Goal: Task Accomplishment & Management: Manage account settings

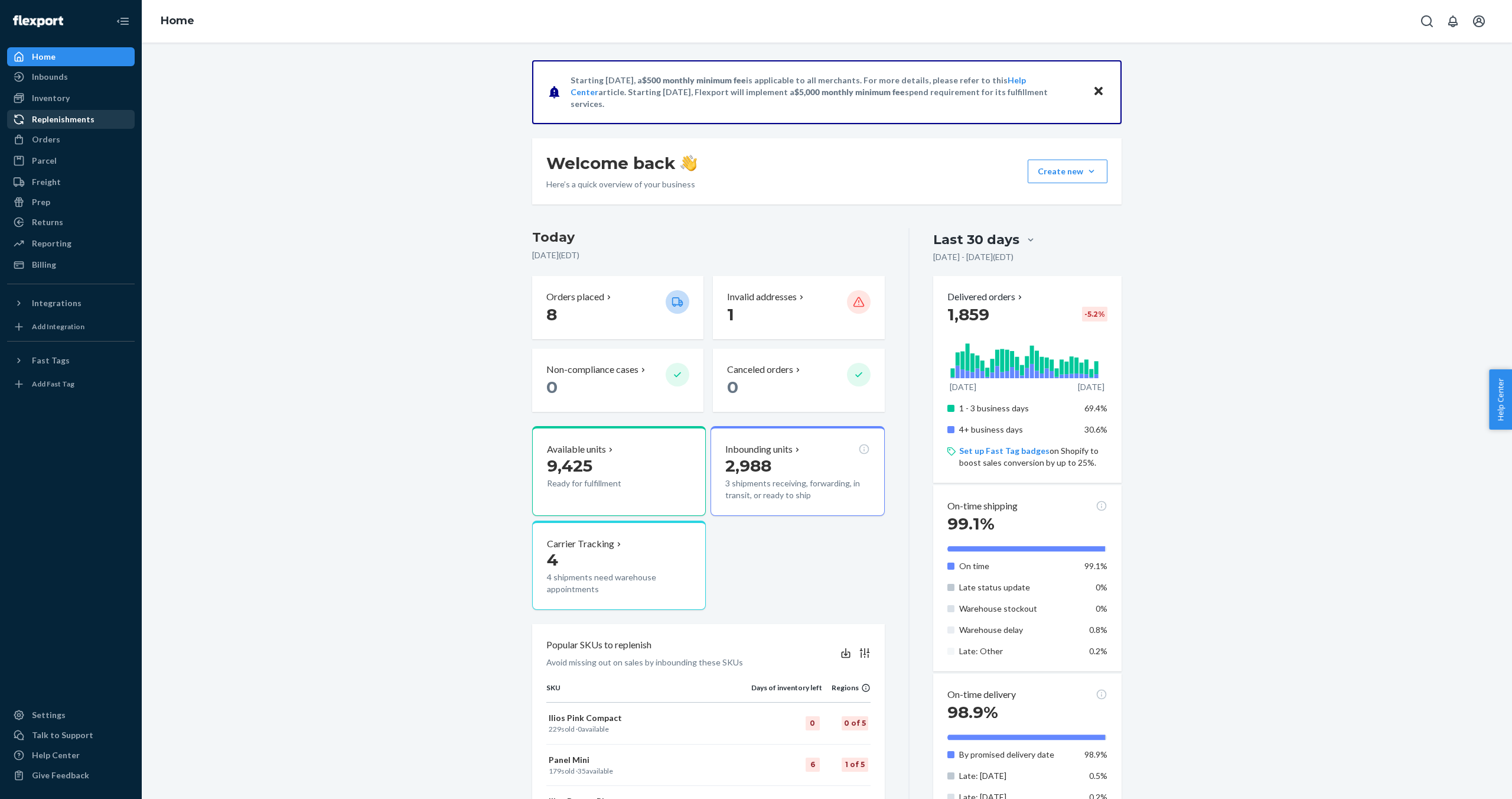
click at [72, 123] on div "Replenishments" at bounding box center [64, 119] width 63 height 12
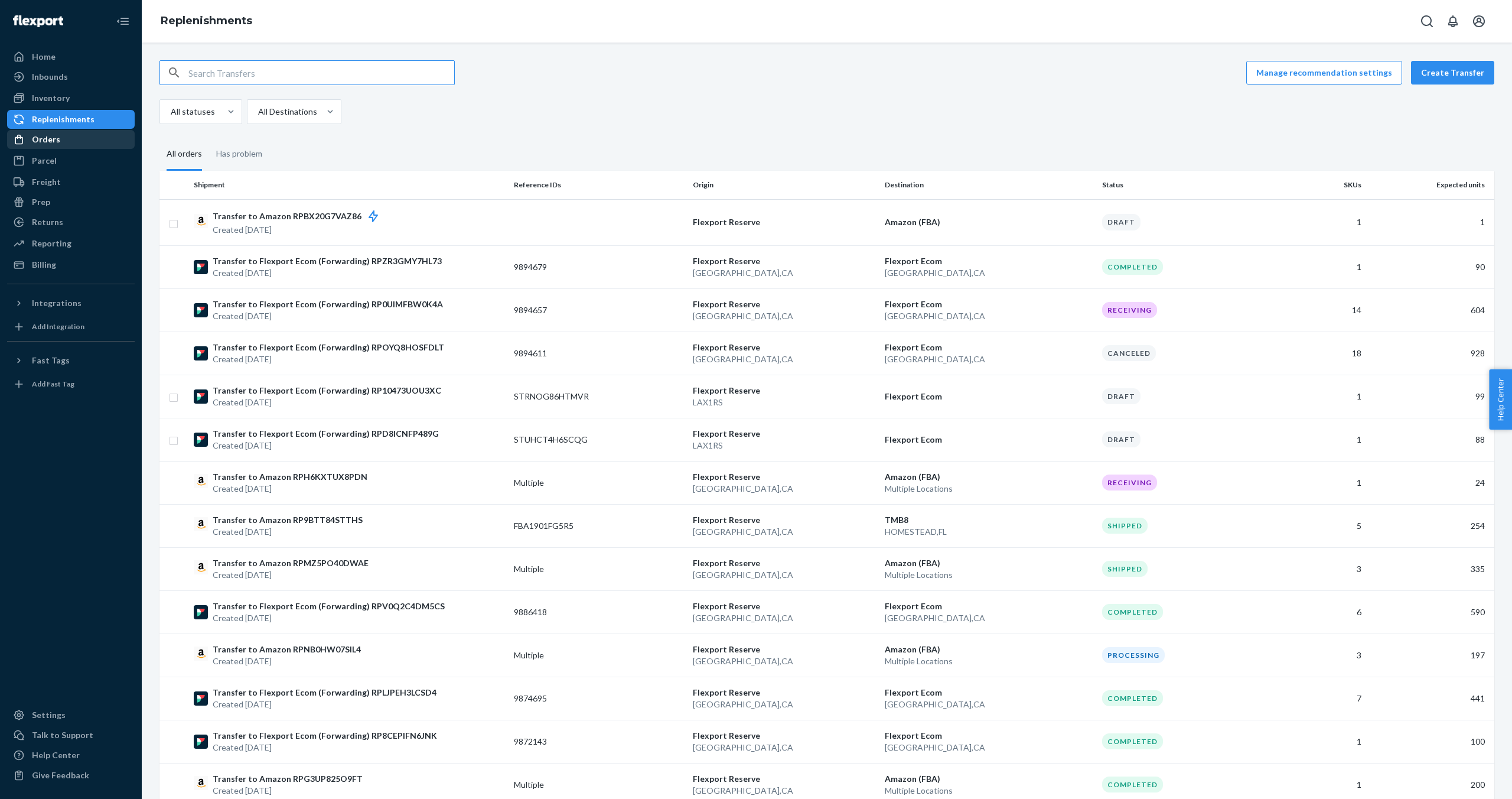
click at [40, 140] on div "Orders" at bounding box center [46, 139] width 28 height 12
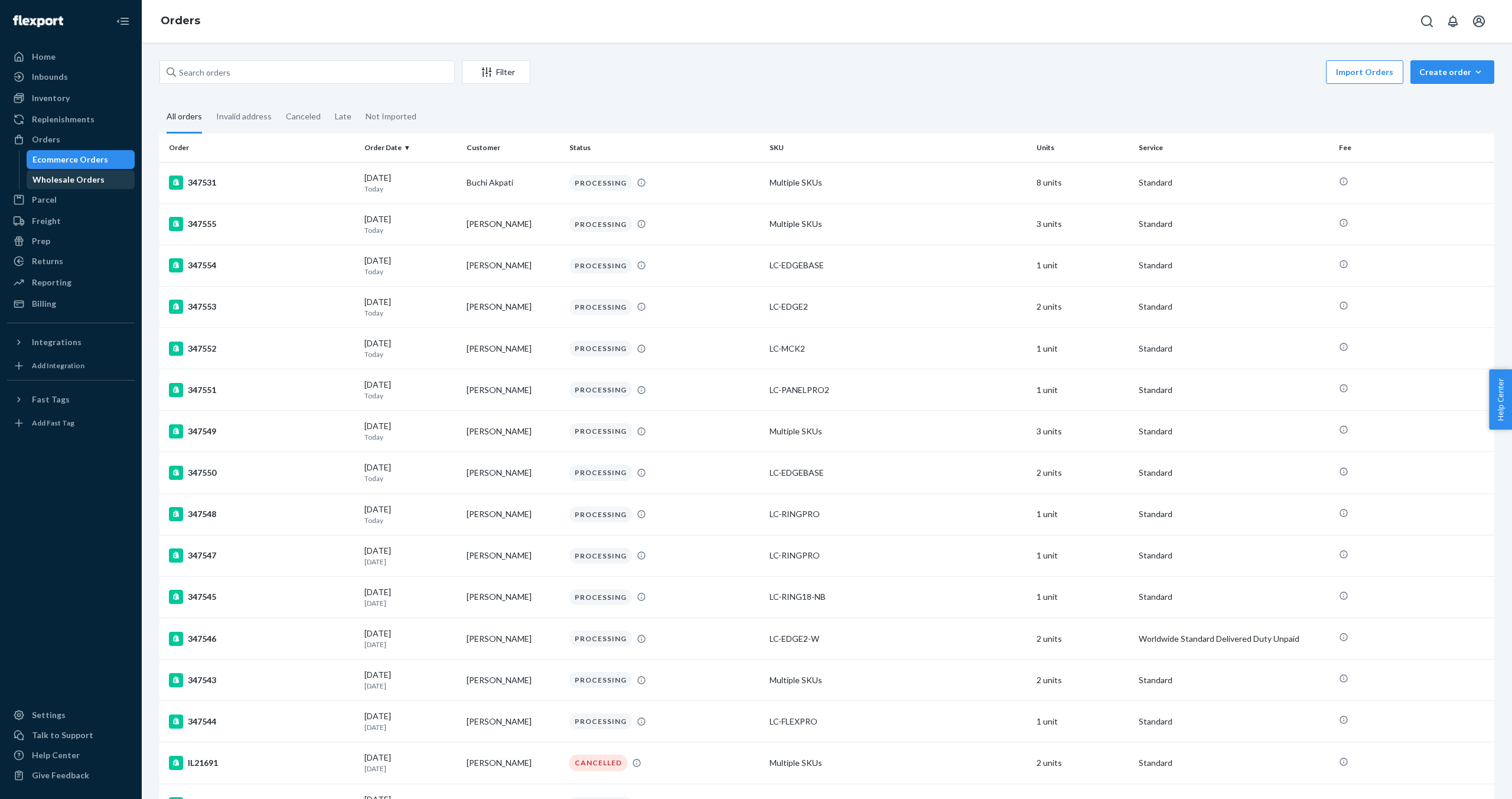
click at [78, 178] on div "Wholesale Orders" at bounding box center [69, 179] width 72 height 12
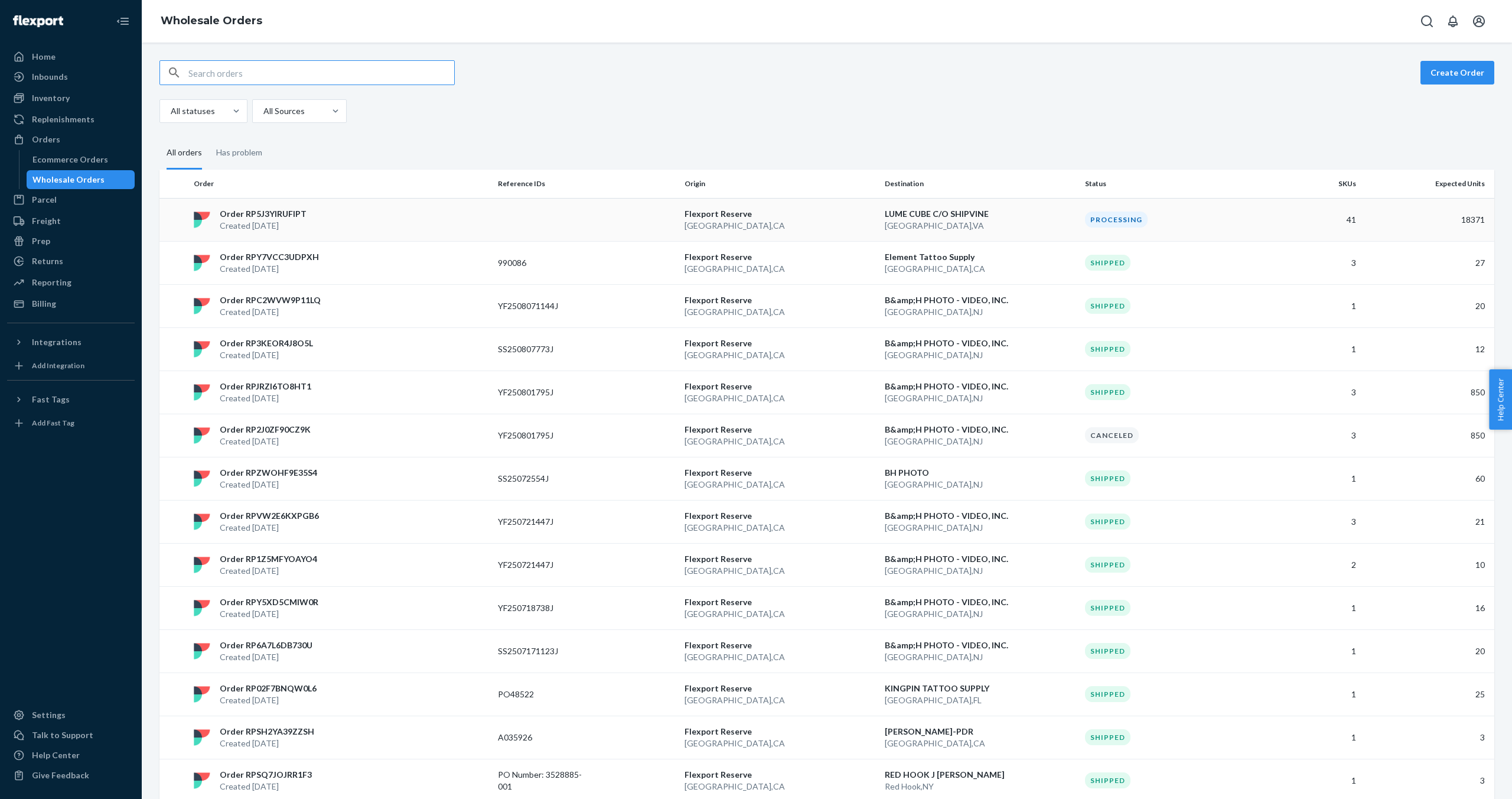
click at [503, 208] on td at bounding box center [586, 220] width 187 height 43
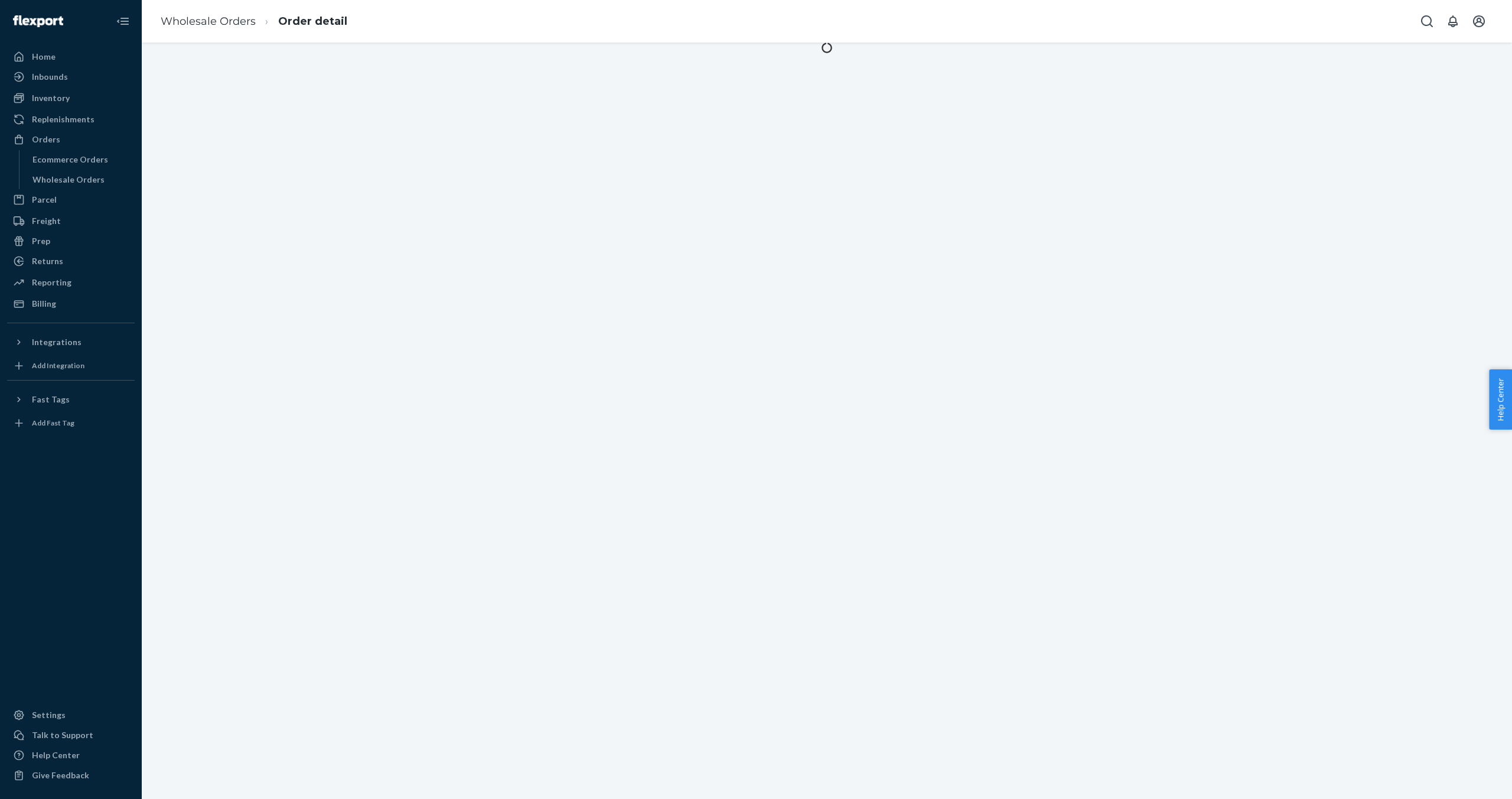
click at [503, 208] on div at bounding box center [827, 421] width 1370 height 757
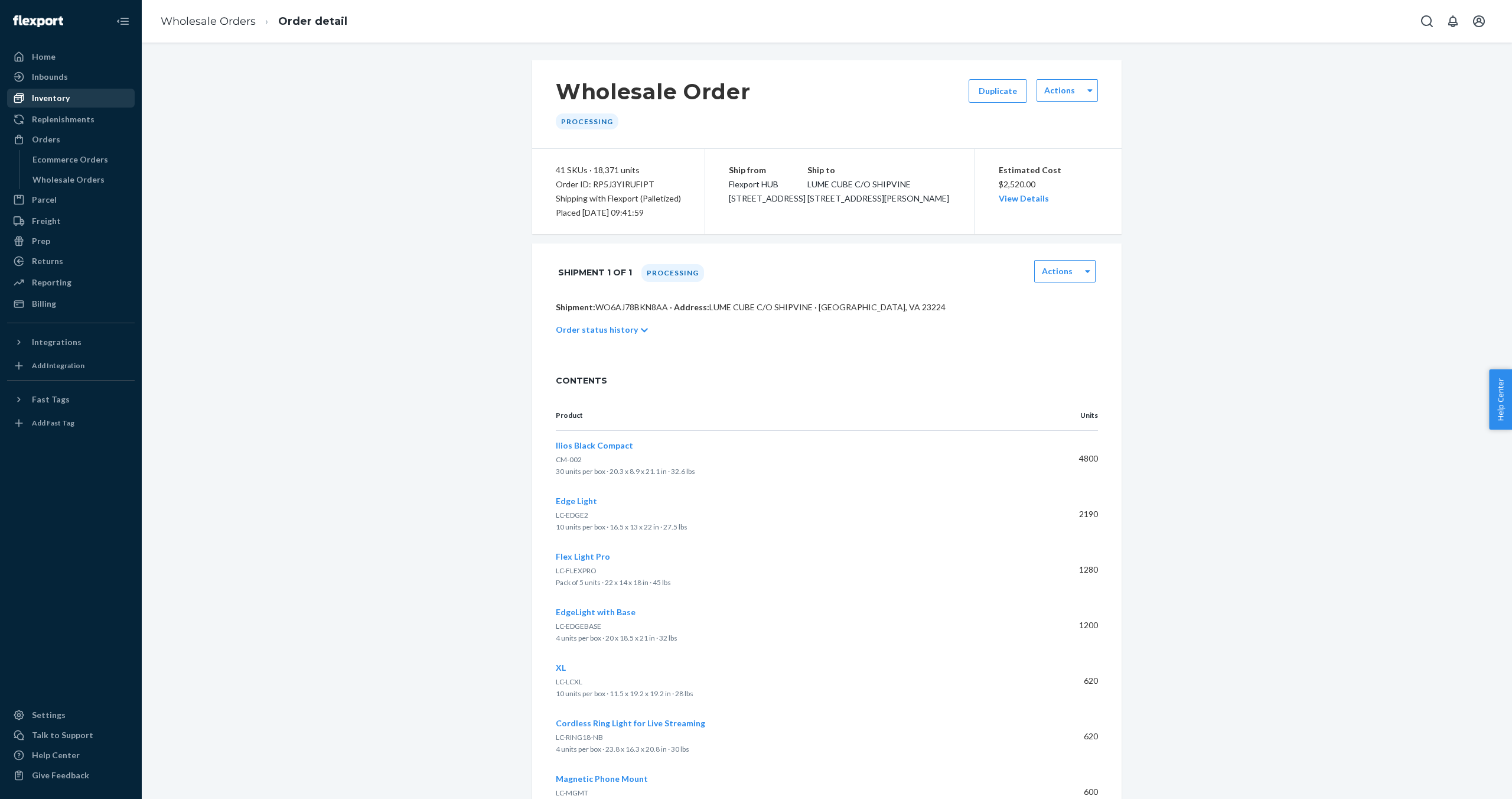
click at [62, 98] on div "Inventory" at bounding box center [51, 98] width 37 height 12
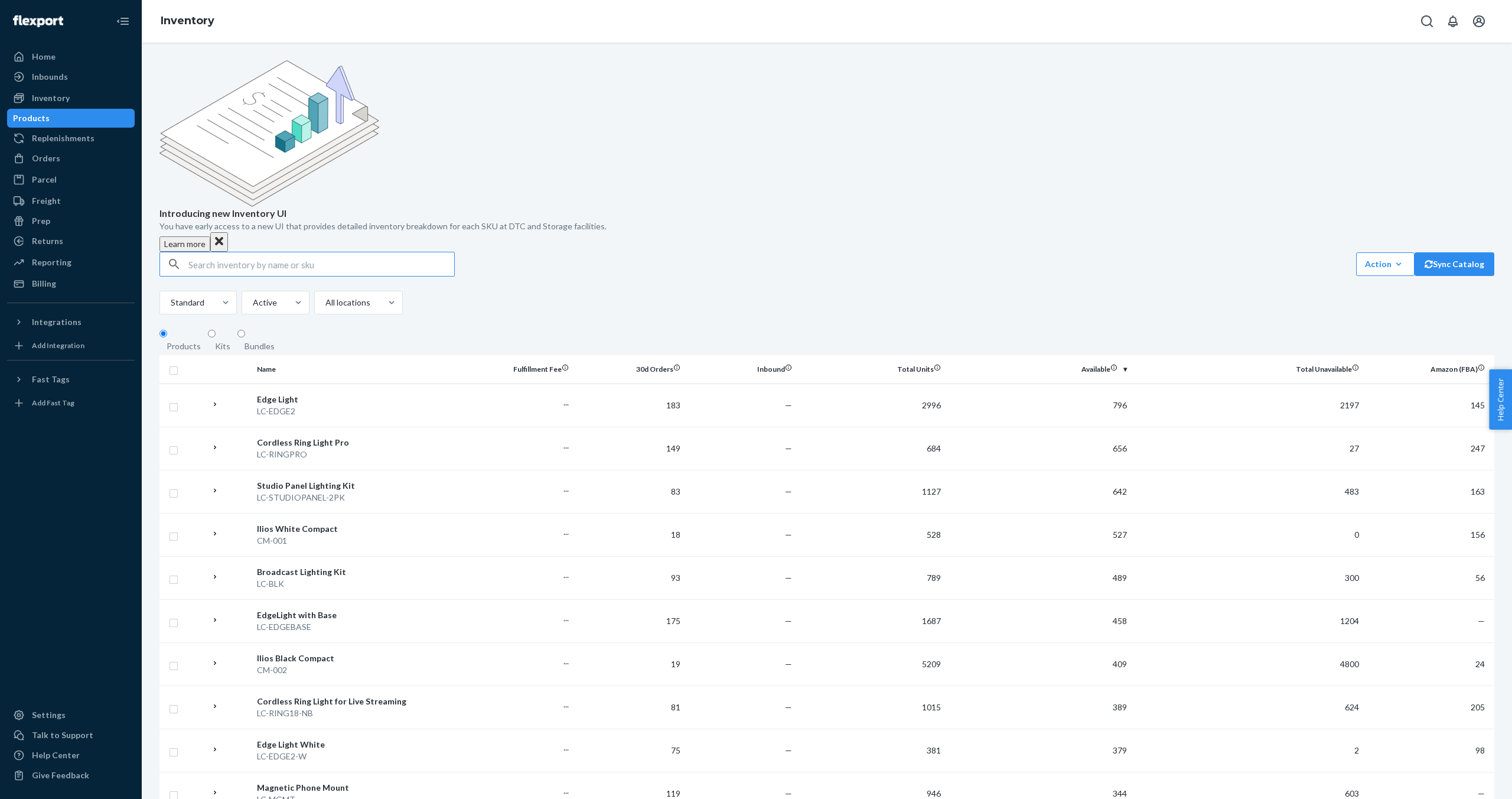
click at [203, 252] on input "text" at bounding box center [321, 264] width 266 height 23
type input "LC-PANELMINI1"
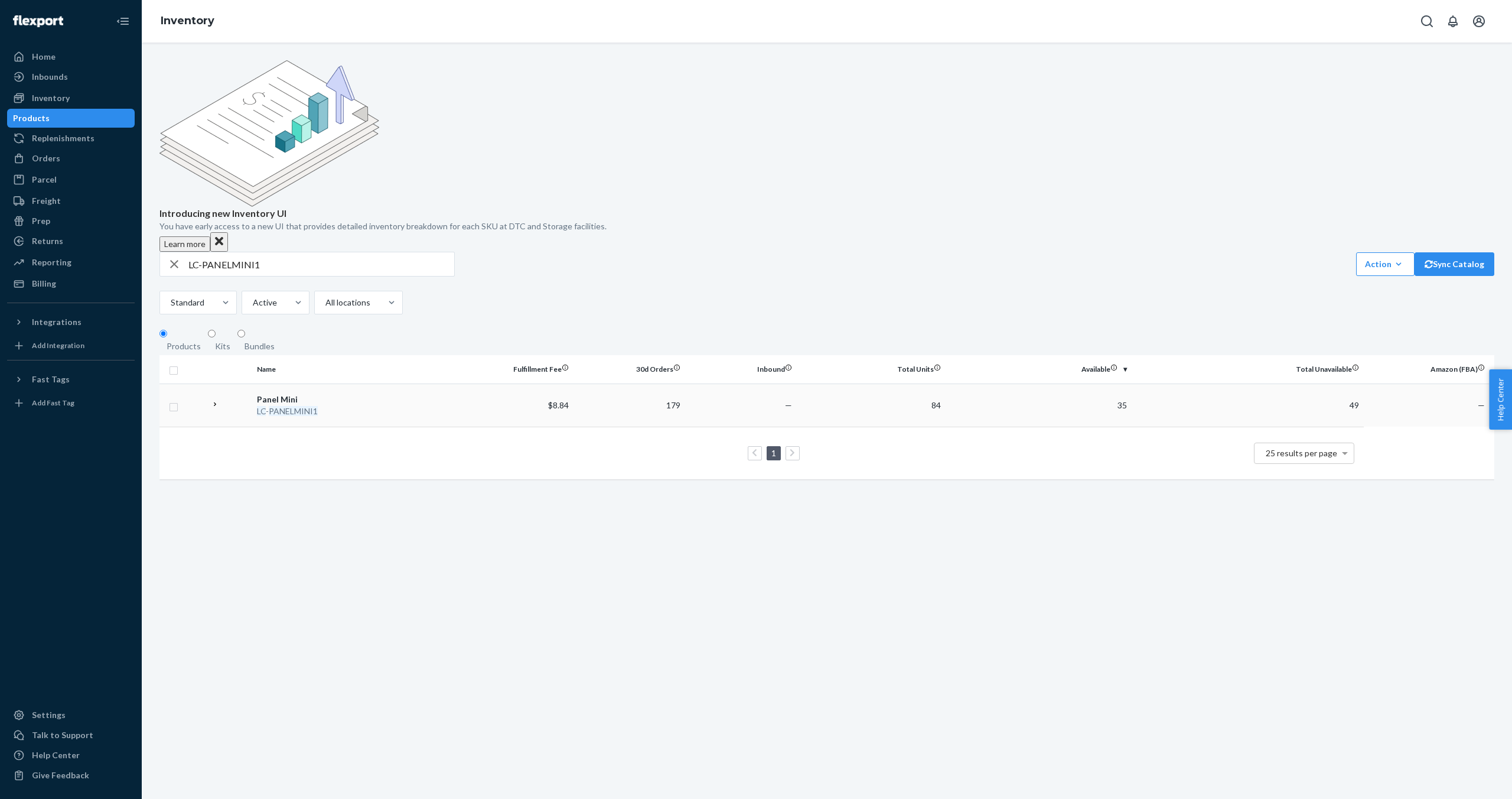
click at [286, 406] on em "PANELMINI1" at bounding box center [293, 411] width 49 height 10
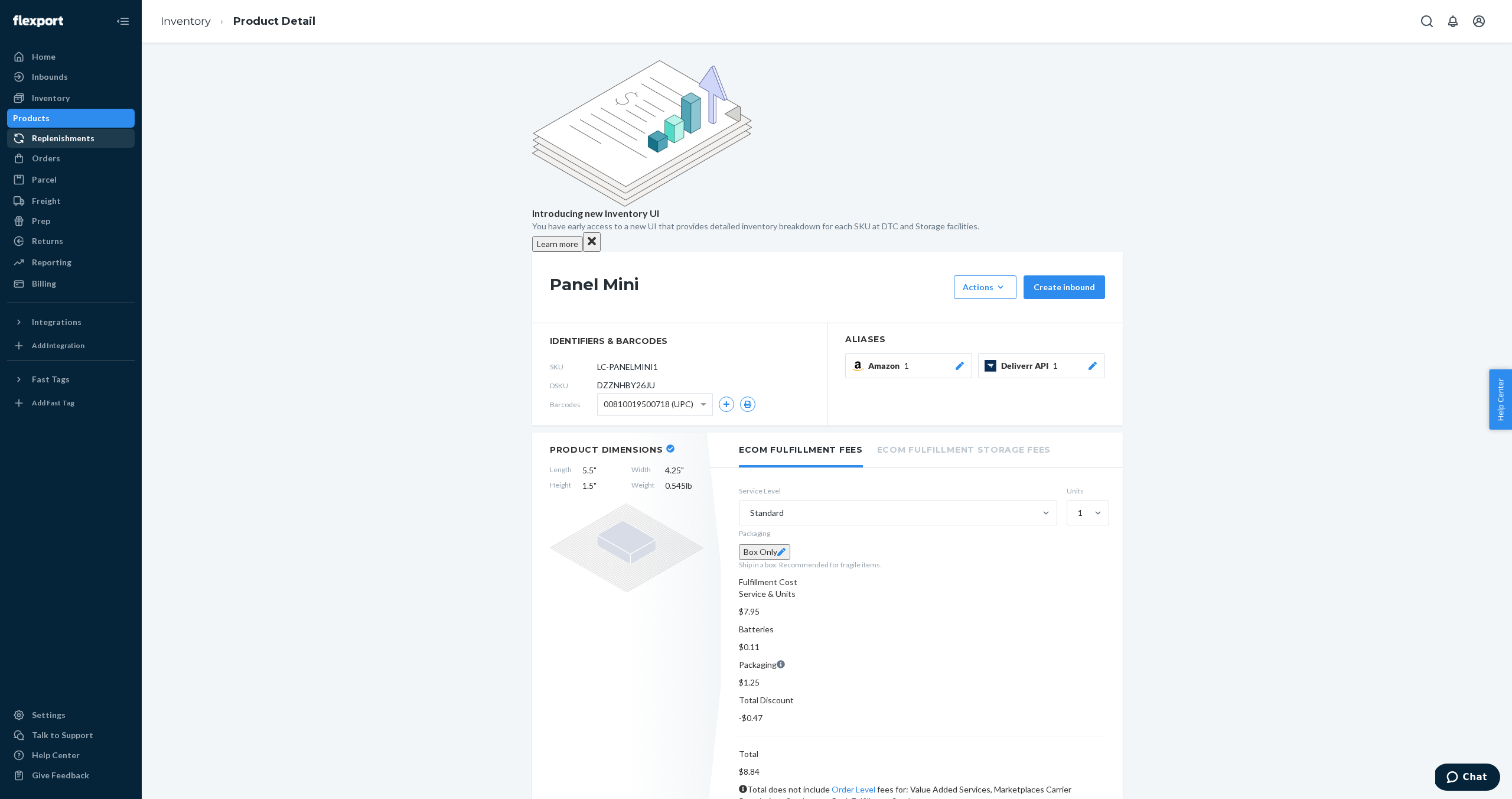
click at [52, 139] on div "Replenishments" at bounding box center [64, 139] width 63 height 12
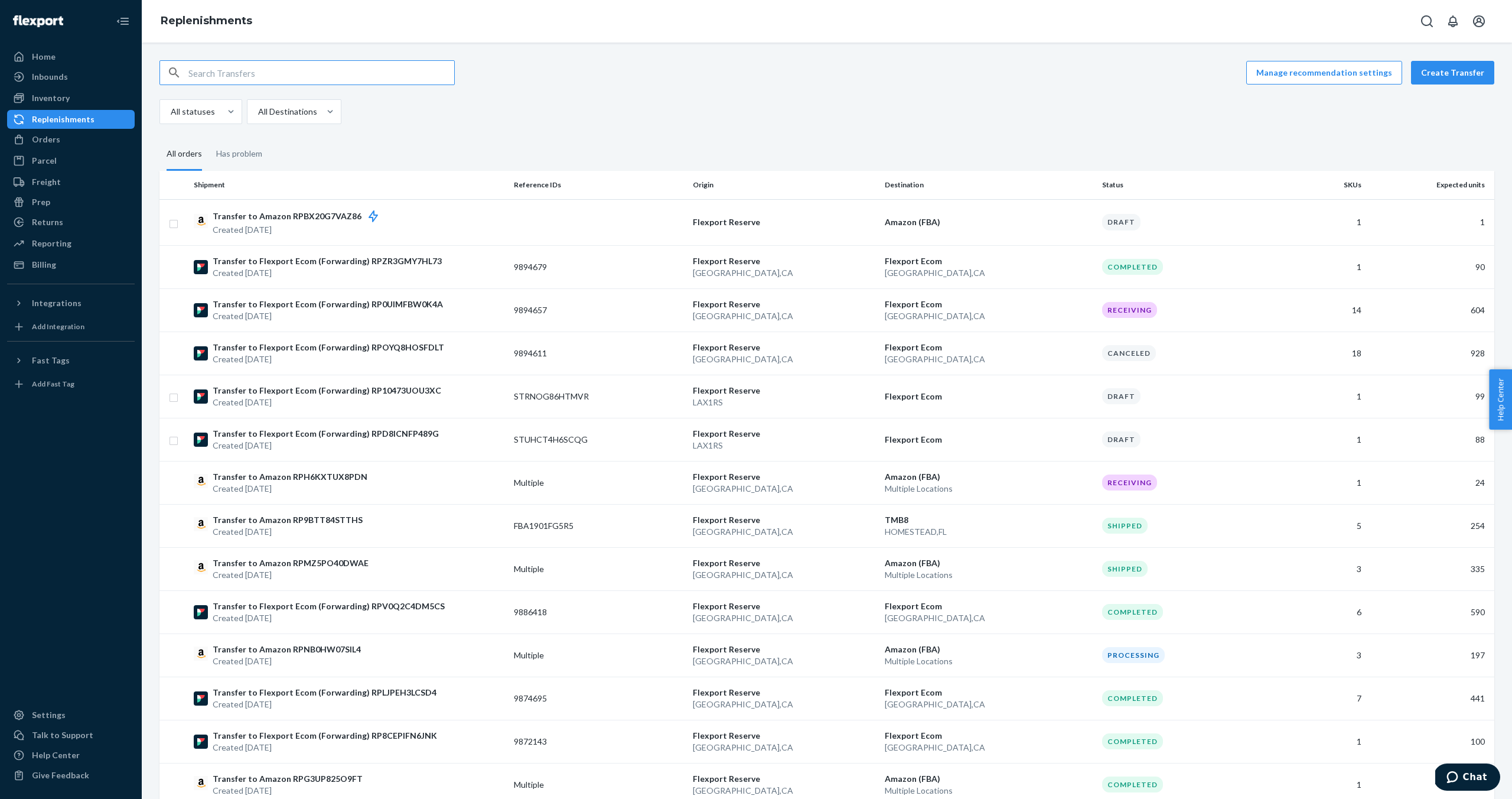
paste input "RP0UIMFBW0K4A"
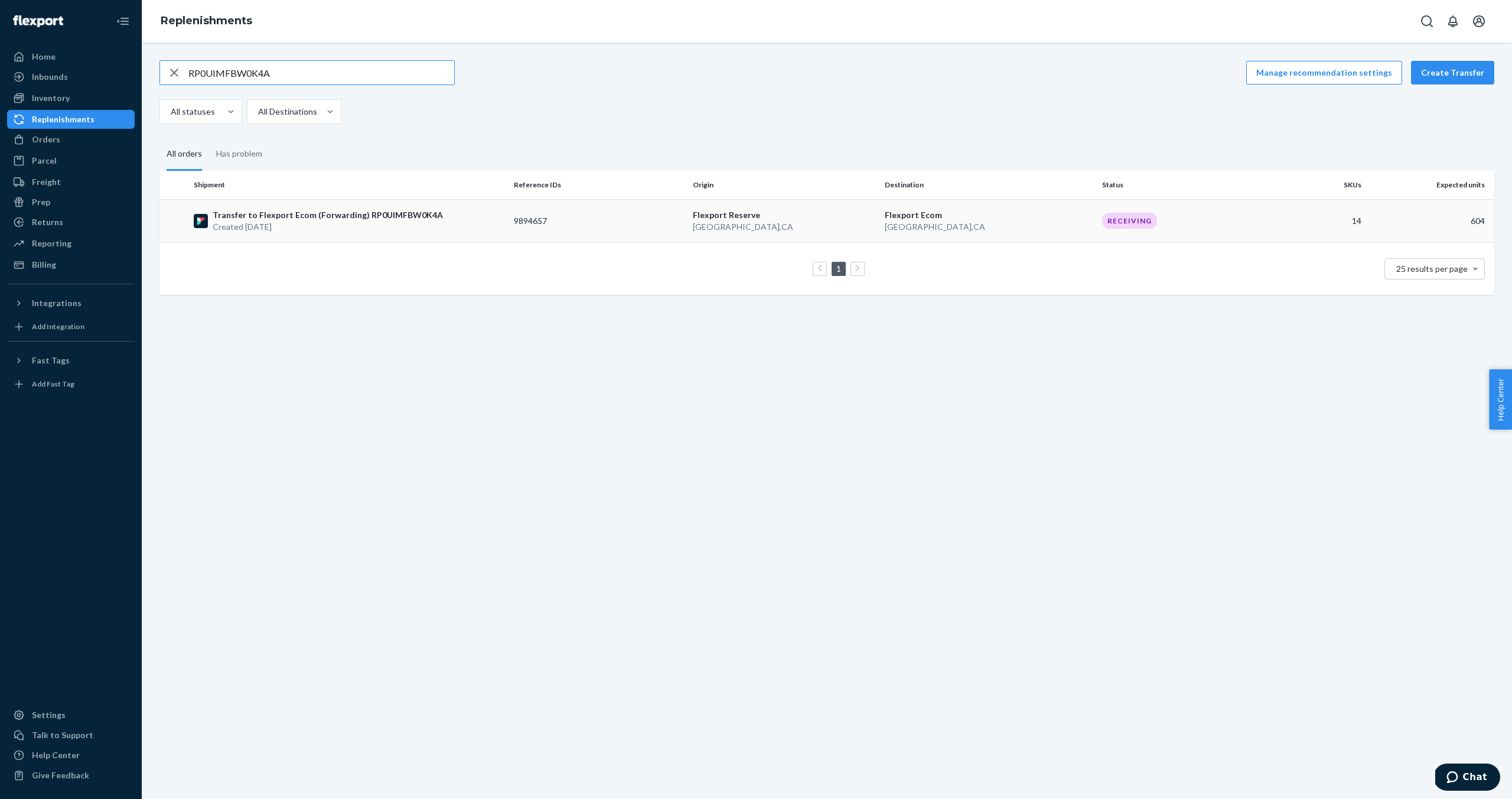
type input "RP0UIMFBW0K4A"
click at [259, 229] on p "Created [DATE]" at bounding box center [328, 227] width 230 height 12
click at [259, 226] on p "Created [DATE]" at bounding box center [328, 227] width 230 height 12
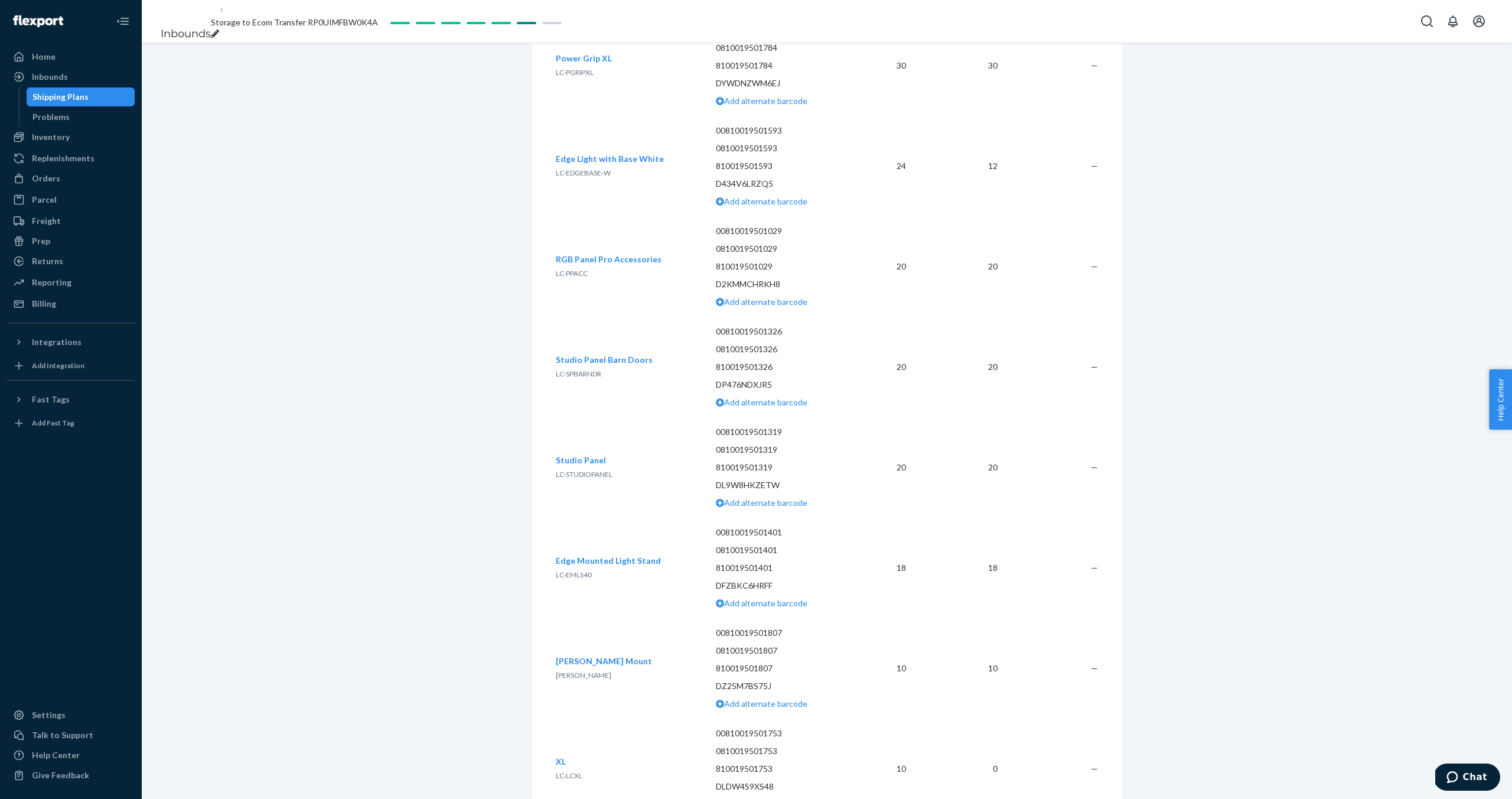
scroll to position [1522, 0]
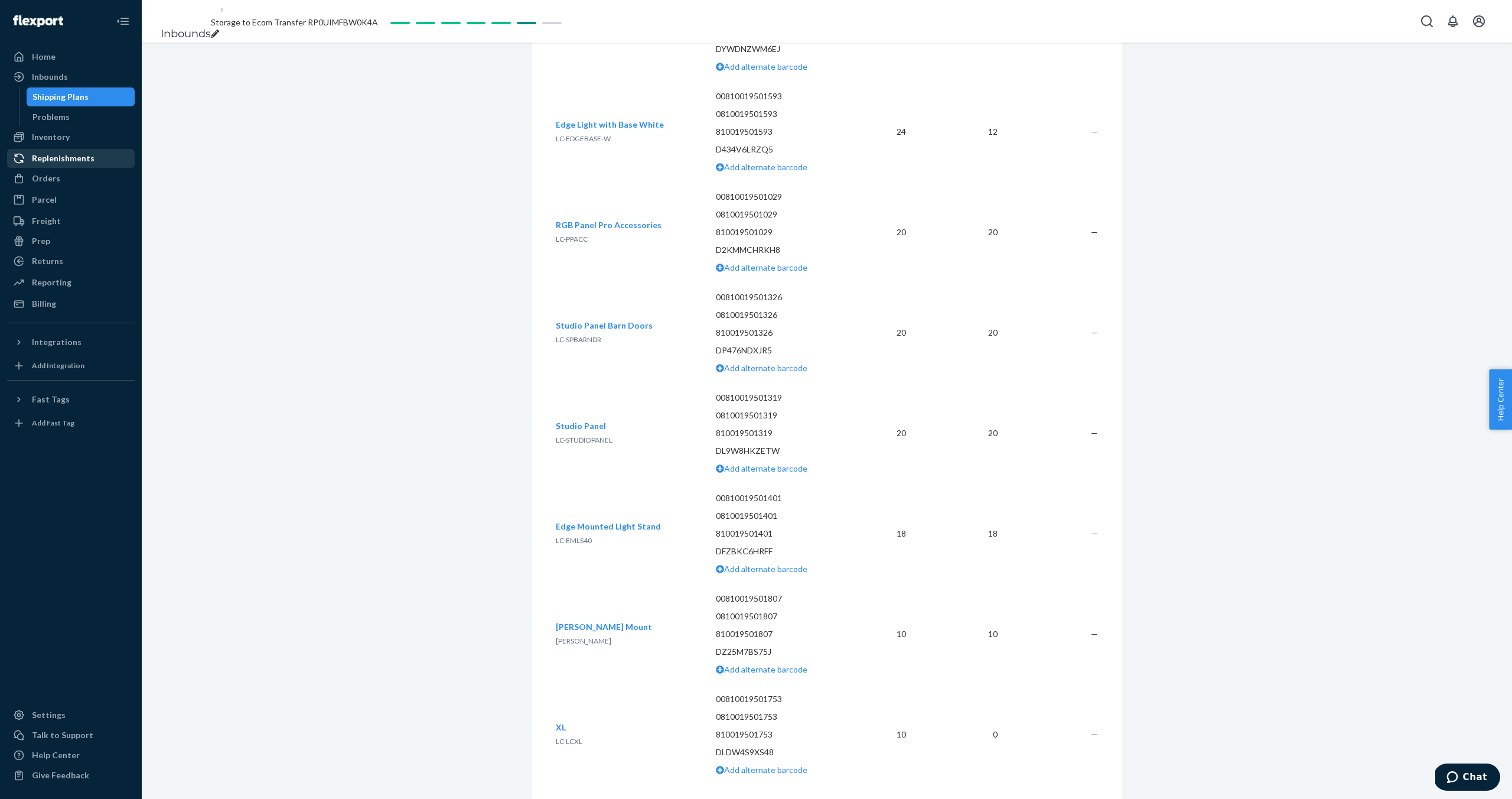
click at [74, 159] on div "Replenishments" at bounding box center [64, 159] width 63 height 12
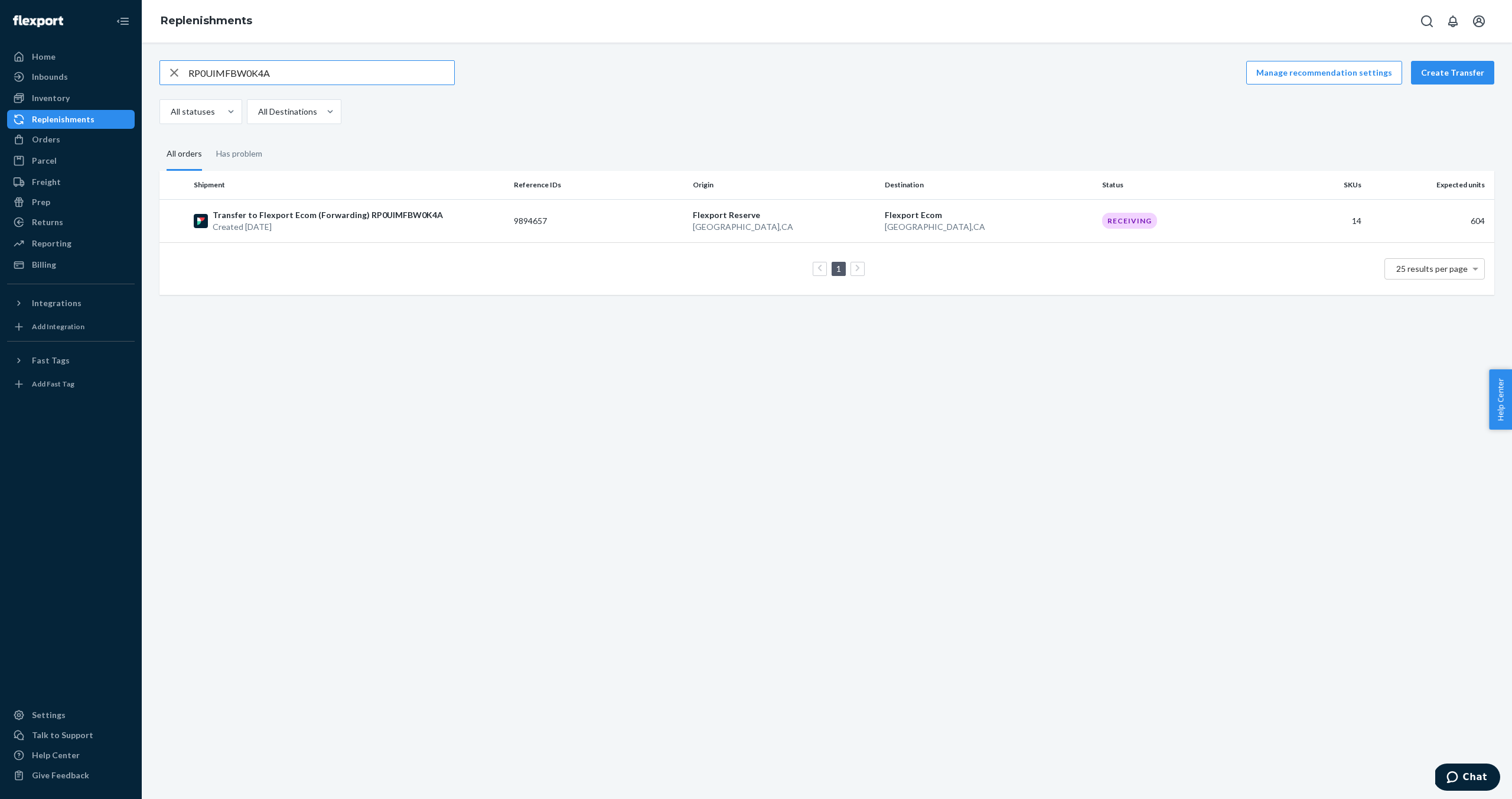
click at [280, 71] on input "RP0UIMFBW0K4A" at bounding box center [321, 72] width 266 height 23
drag, startPoint x: 271, startPoint y: 71, endPoint x: 162, endPoint y: 74, distance: 109.0
click at [163, 74] on div "RP0UIMFBW0K4A" at bounding box center [307, 72] width 294 height 23
type input "RPV0Q2C4DM5CS"
click at [317, 218] on p "Transfer to Flexport Ecom (Forwarding) RPV0Q2C4DM5CS" at bounding box center [329, 215] width 232 height 12
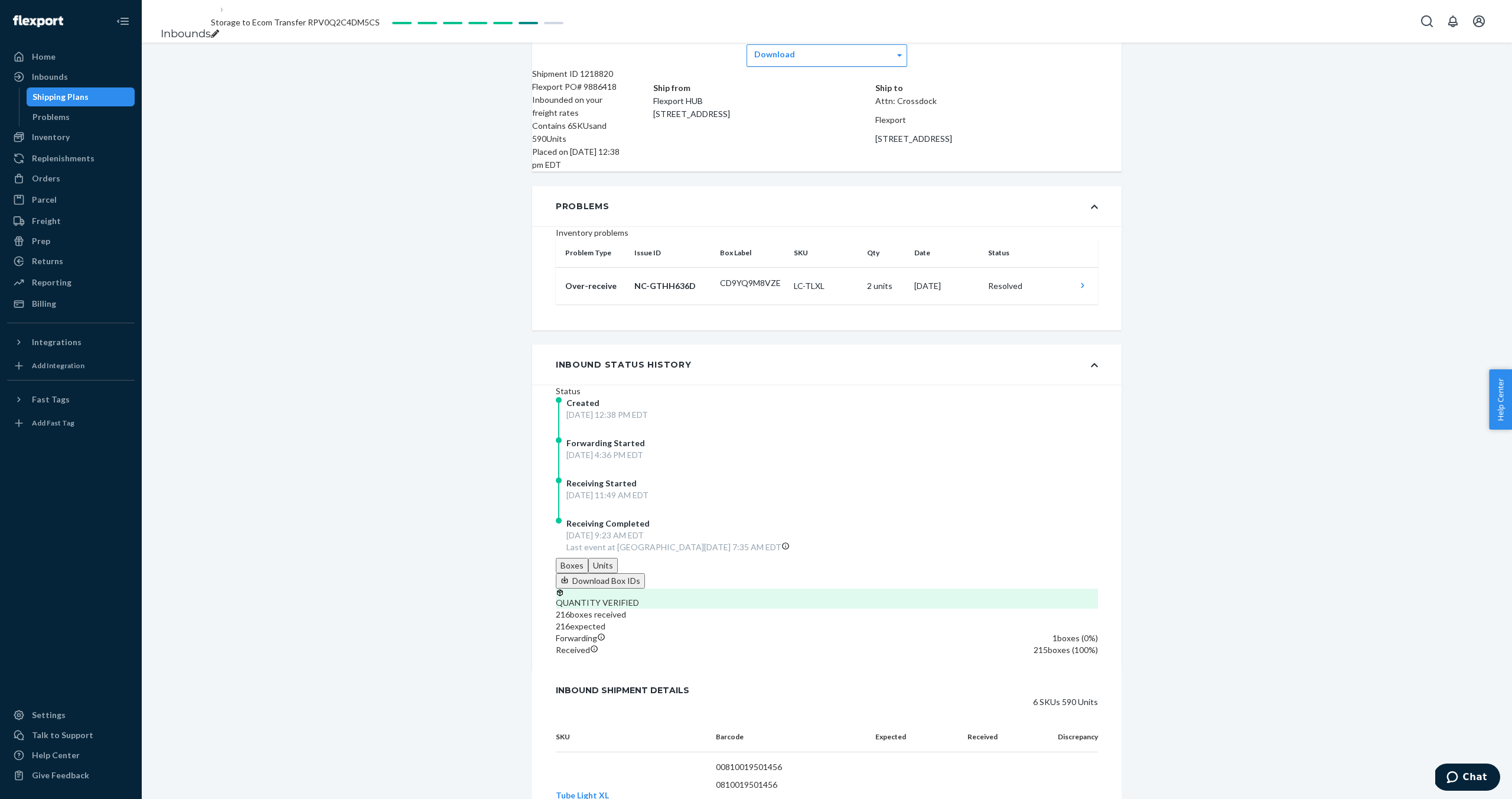
scroll to position [21, 0]
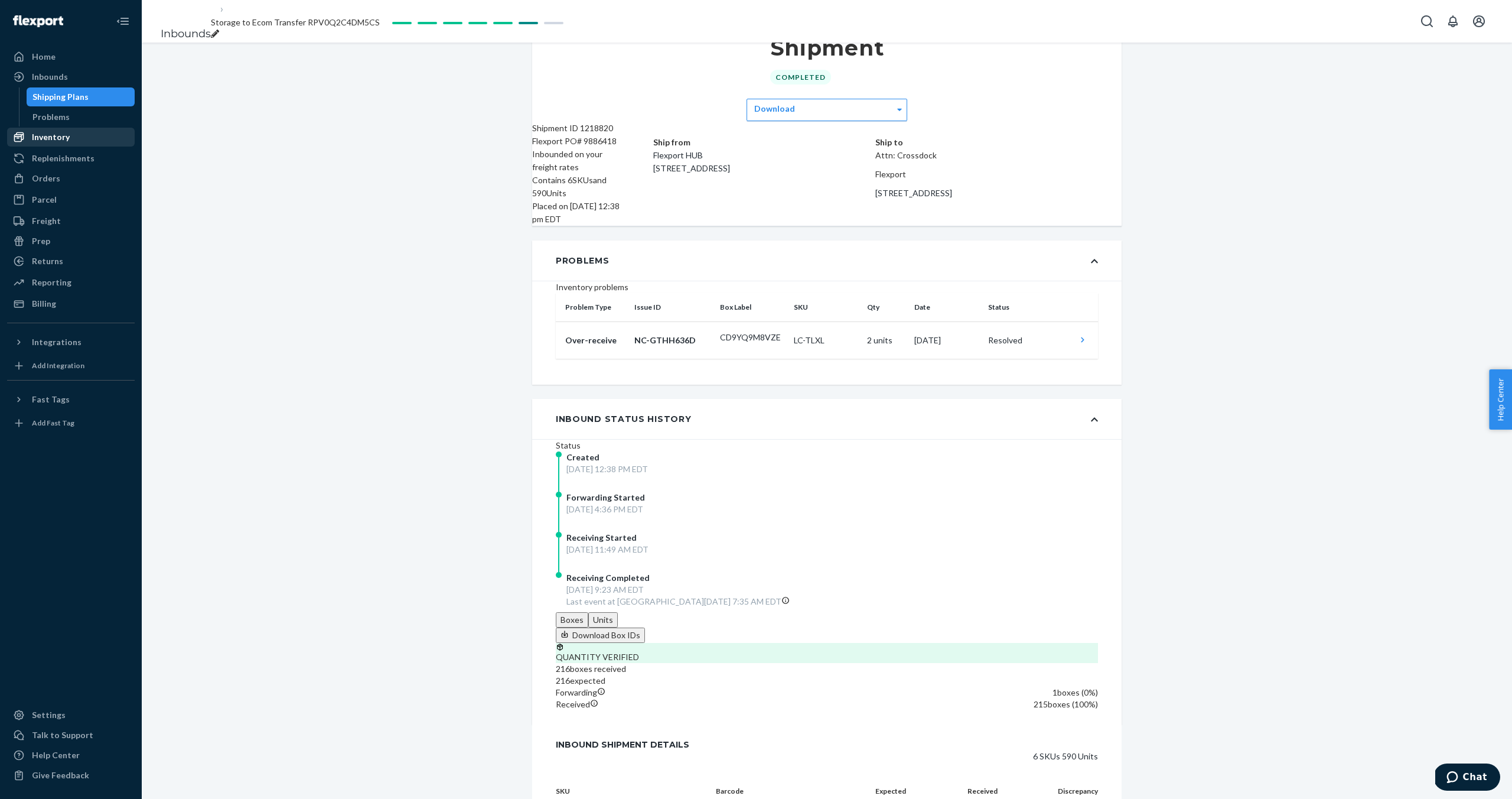
click at [60, 141] on div "Inventory" at bounding box center [51, 137] width 37 height 12
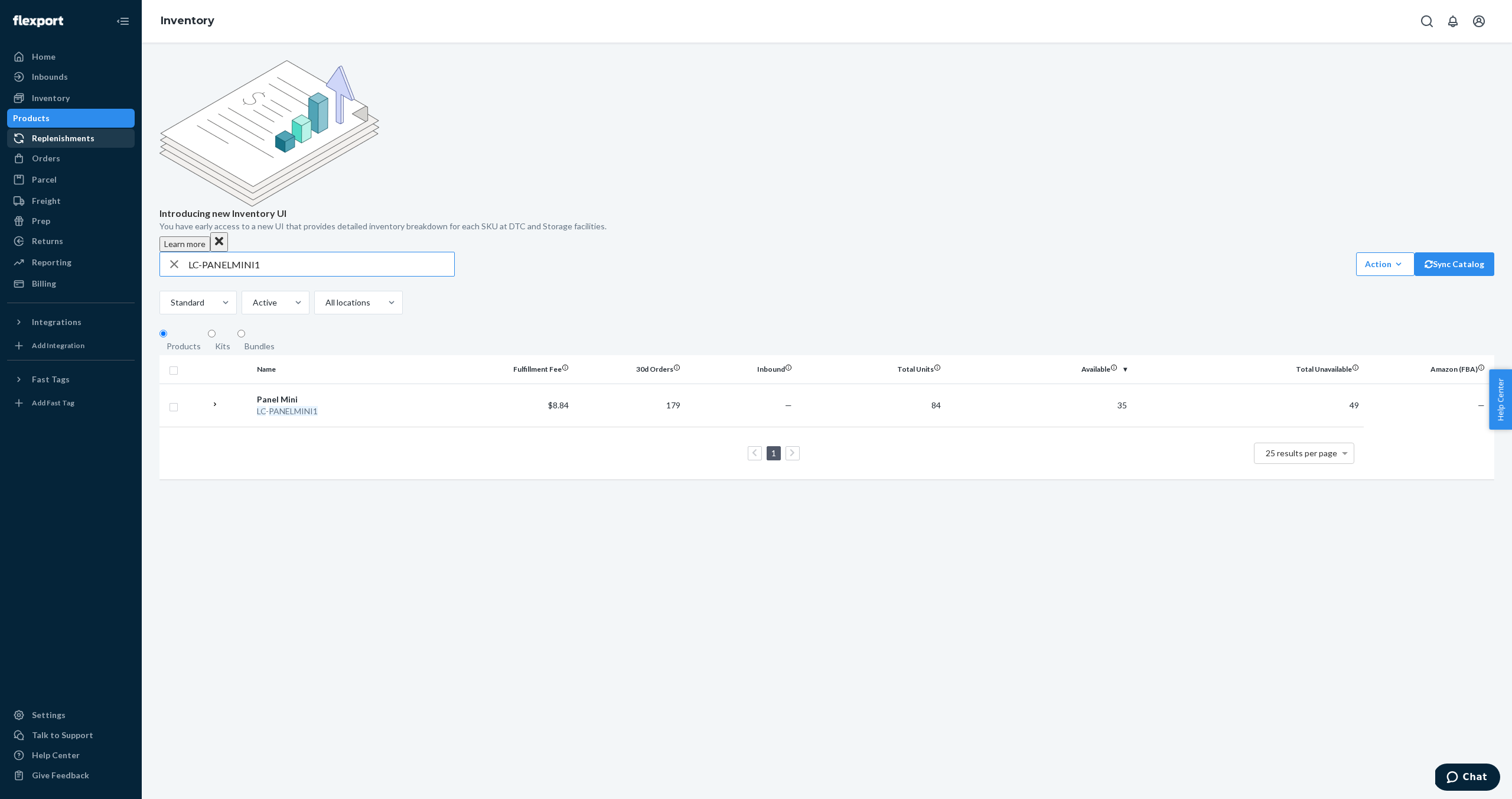
click at [57, 139] on div "Replenishments" at bounding box center [64, 139] width 63 height 12
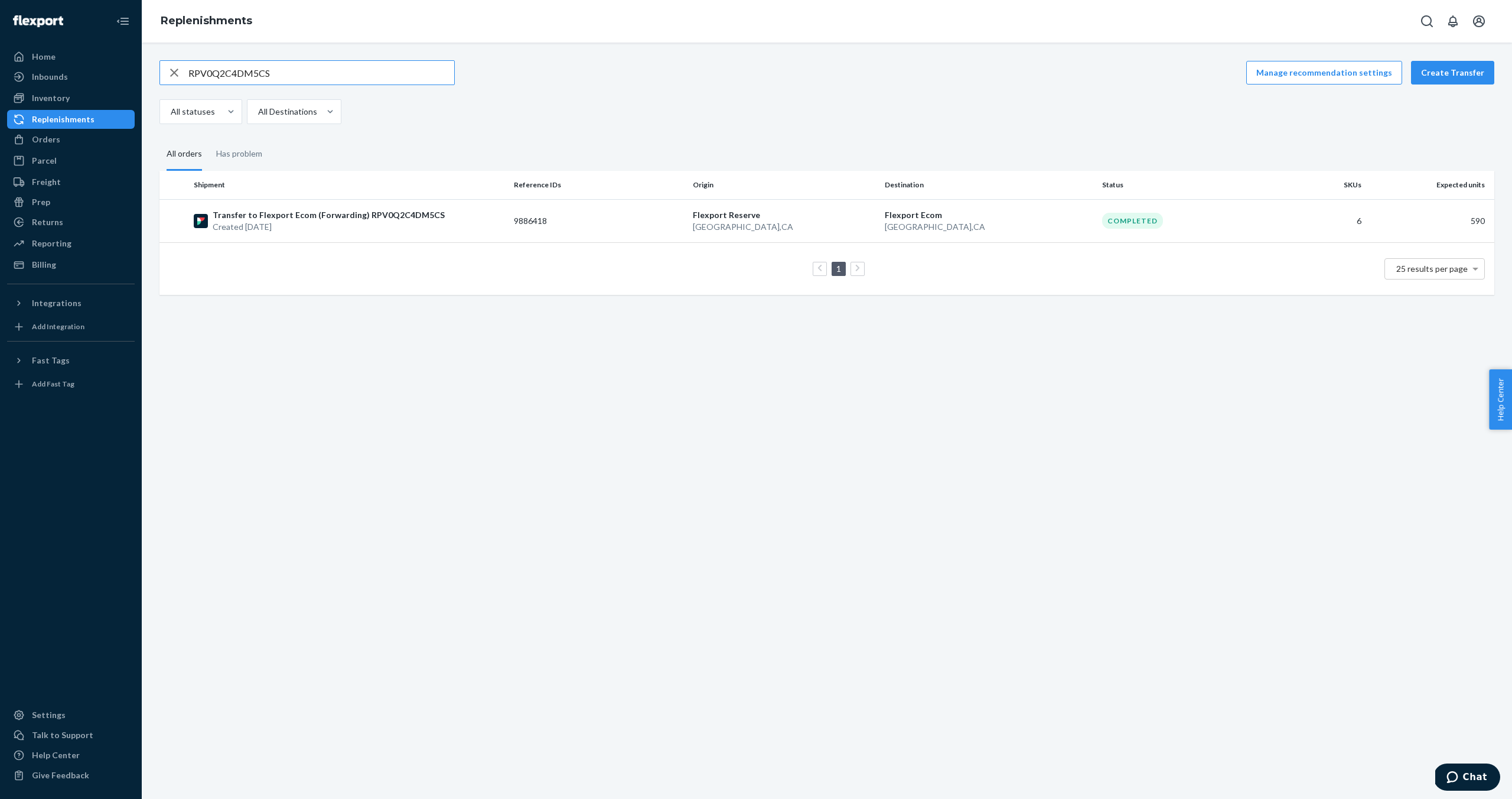
drag, startPoint x: 295, startPoint y: 73, endPoint x: 161, endPoint y: 72, distance: 134.0
click at [161, 72] on div "RPV0Q2C4DM5CS" at bounding box center [307, 72] width 294 height 23
type input "RPLJPEH3LCSD4"
click at [289, 216] on p "Transfer to Flexport Ecom (Forwarding) RPLJPEH3LCSD4" at bounding box center [325, 215] width 224 height 12
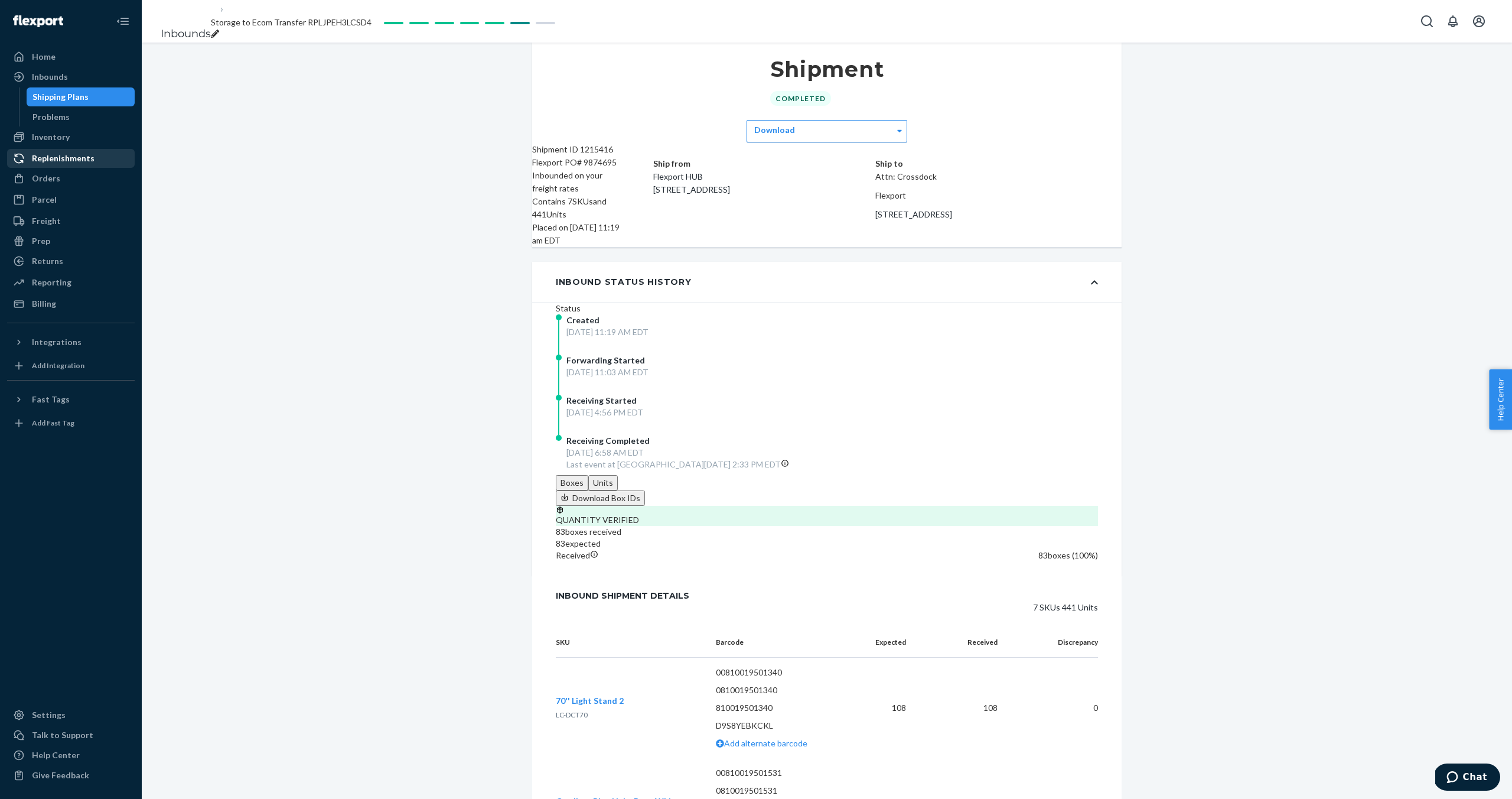
click at [57, 153] on div "Replenishments" at bounding box center [64, 159] width 63 height 12
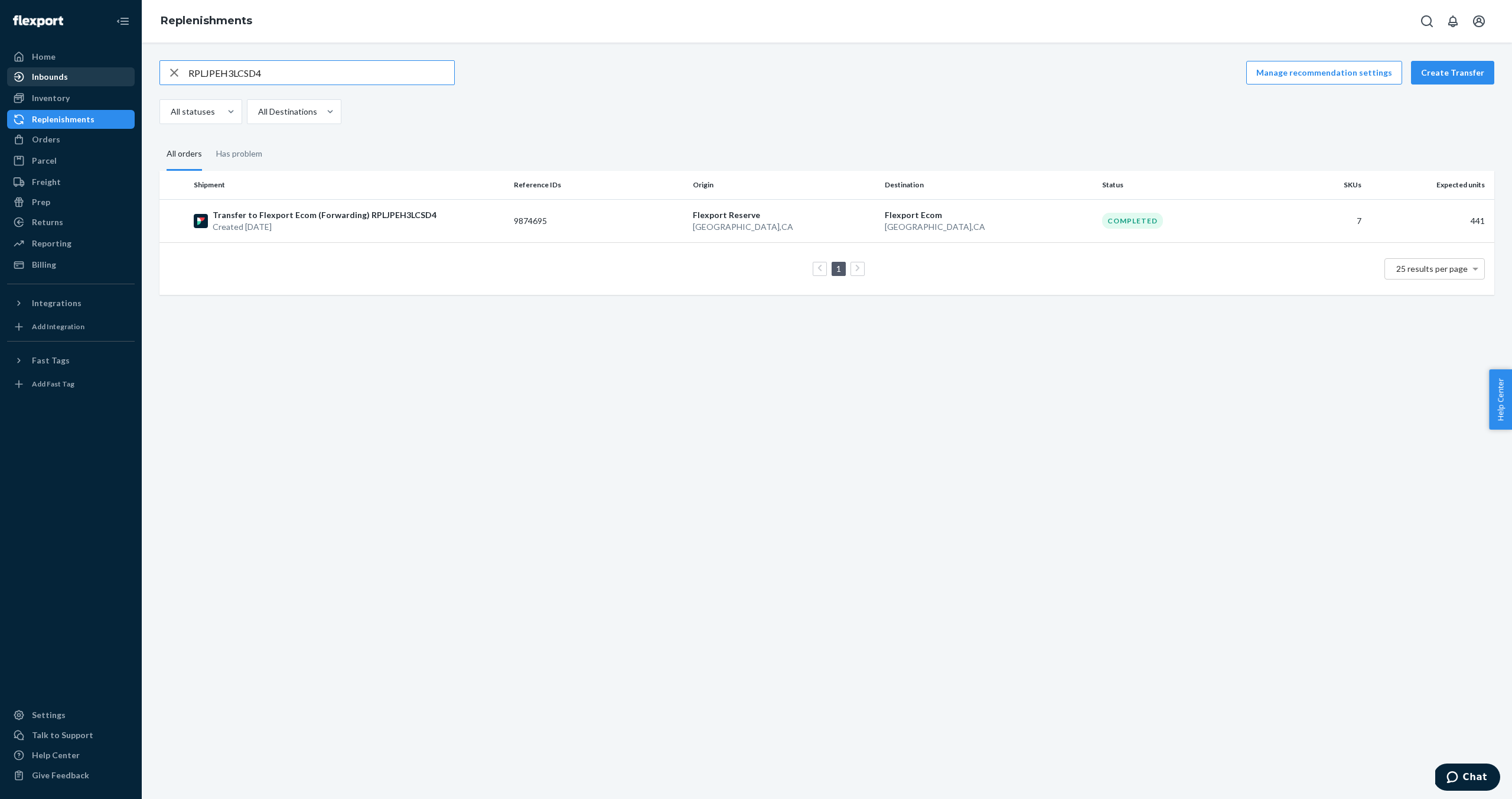
drag, startPoint x: 276, startPoint y: 76, endPoint x: 108, endPoint y: 72, distance: 168.0
click at [108, 72] on div "Home Inbounds Shipping Plans Problems Inventory Products Replenishments Orders …" at bounding box center [756, 399] width 1512 height 799
type input "FBA18ZKN03JJ"
click at [290, 227] on p "Created [DATE]" at bounding box center [287, 227] width 149 height 12
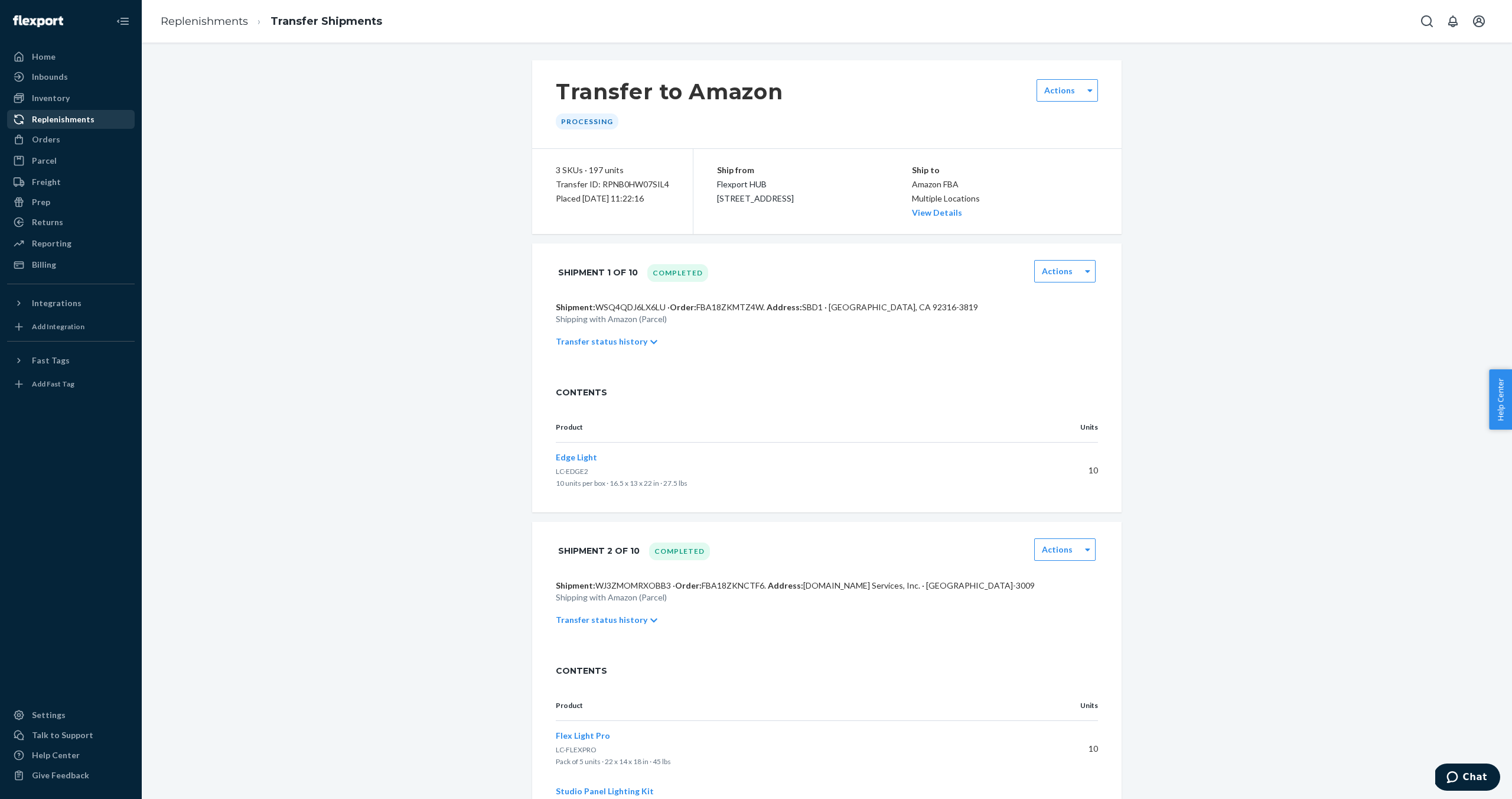
click at [61, 118] on div "Replenishments" at bounding box center [64, 119] width 63 height 12
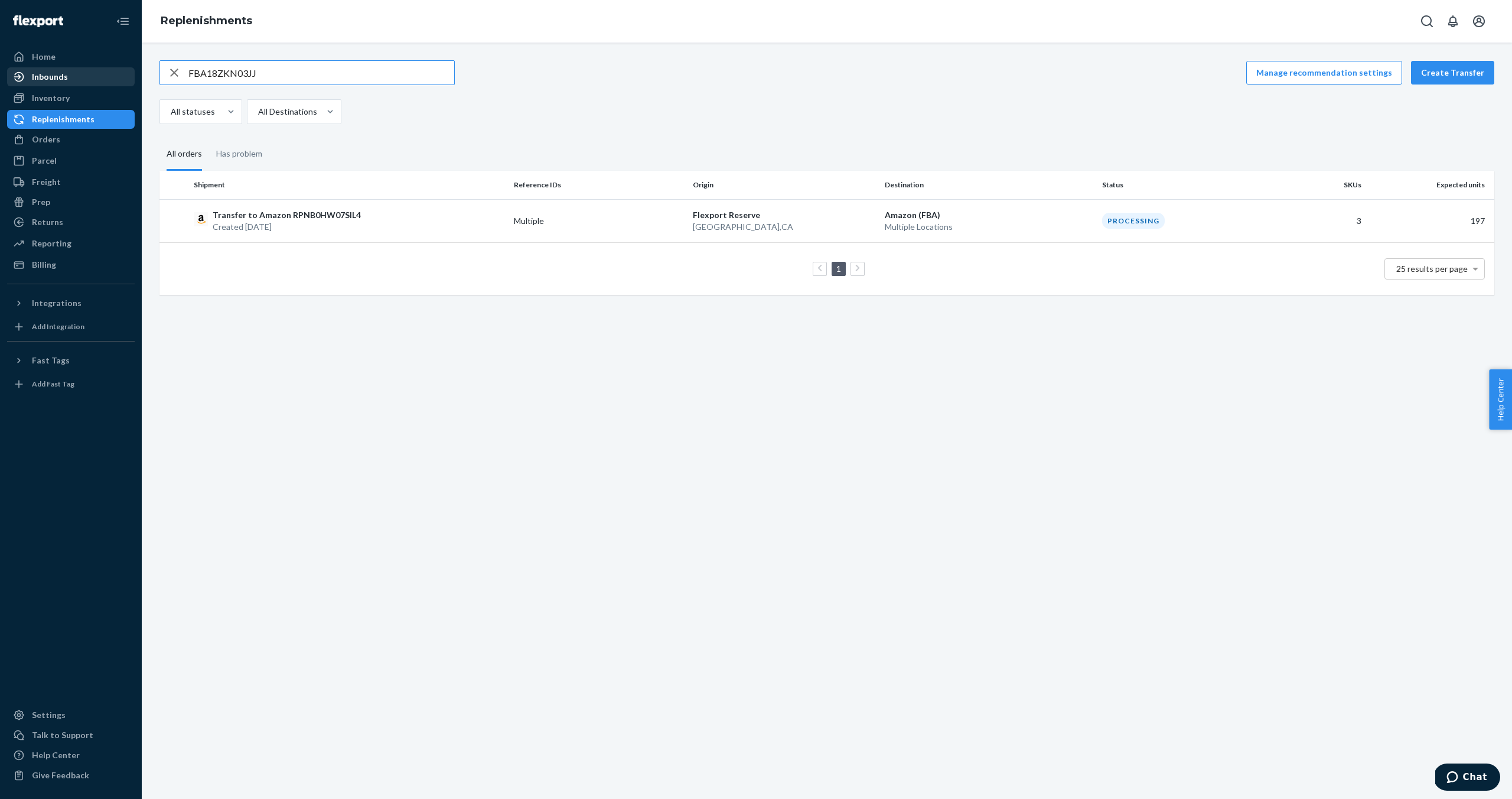
click at [44, 76] on div "Inbounds" at bounding box center [50, 77] width 36 height 12
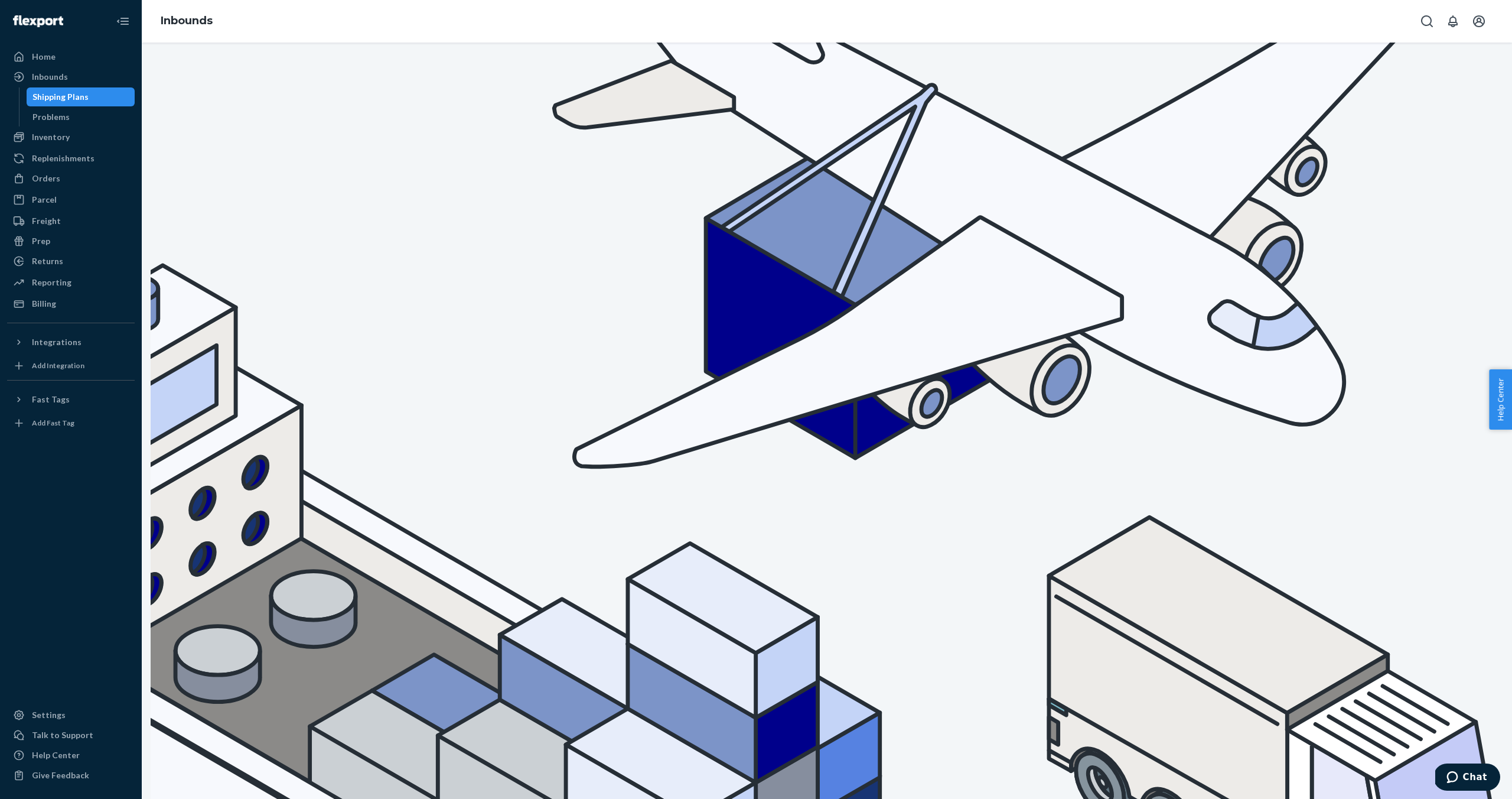
type input "9846781"
checkbox input "true"
drag, startPoint x: 240, startPoint y: 163, endPoint x: 137, endPoint y: 157, distance: 103.2
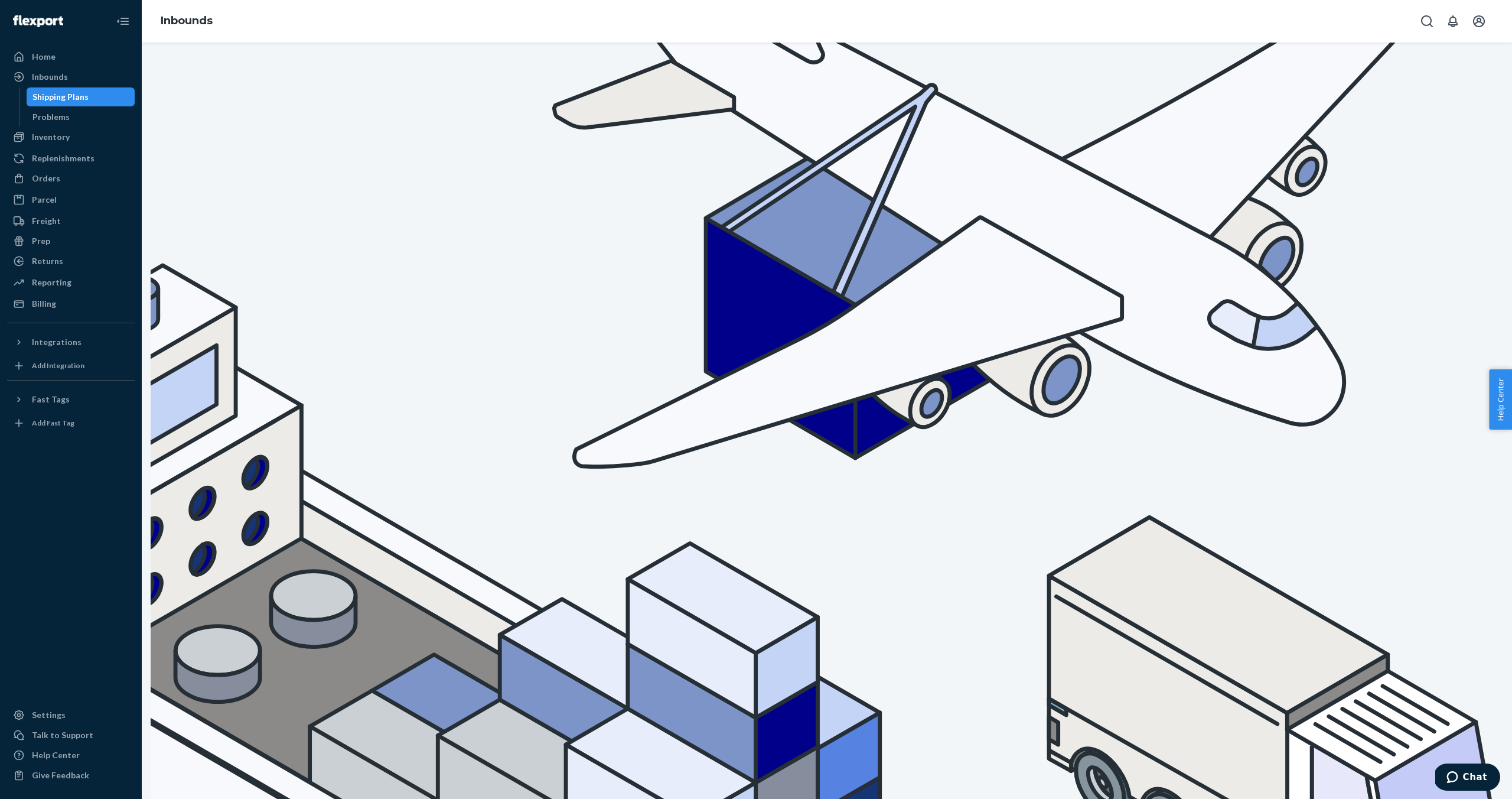
click at [141, 159] on div "Home Inbounds Shipping Plans Problems Inventory Products Replenishments Orders …" at bounding box center [756, 399] width 1512 height 799
paste input "9846786"
type input "9846786"
checkbox input "true"
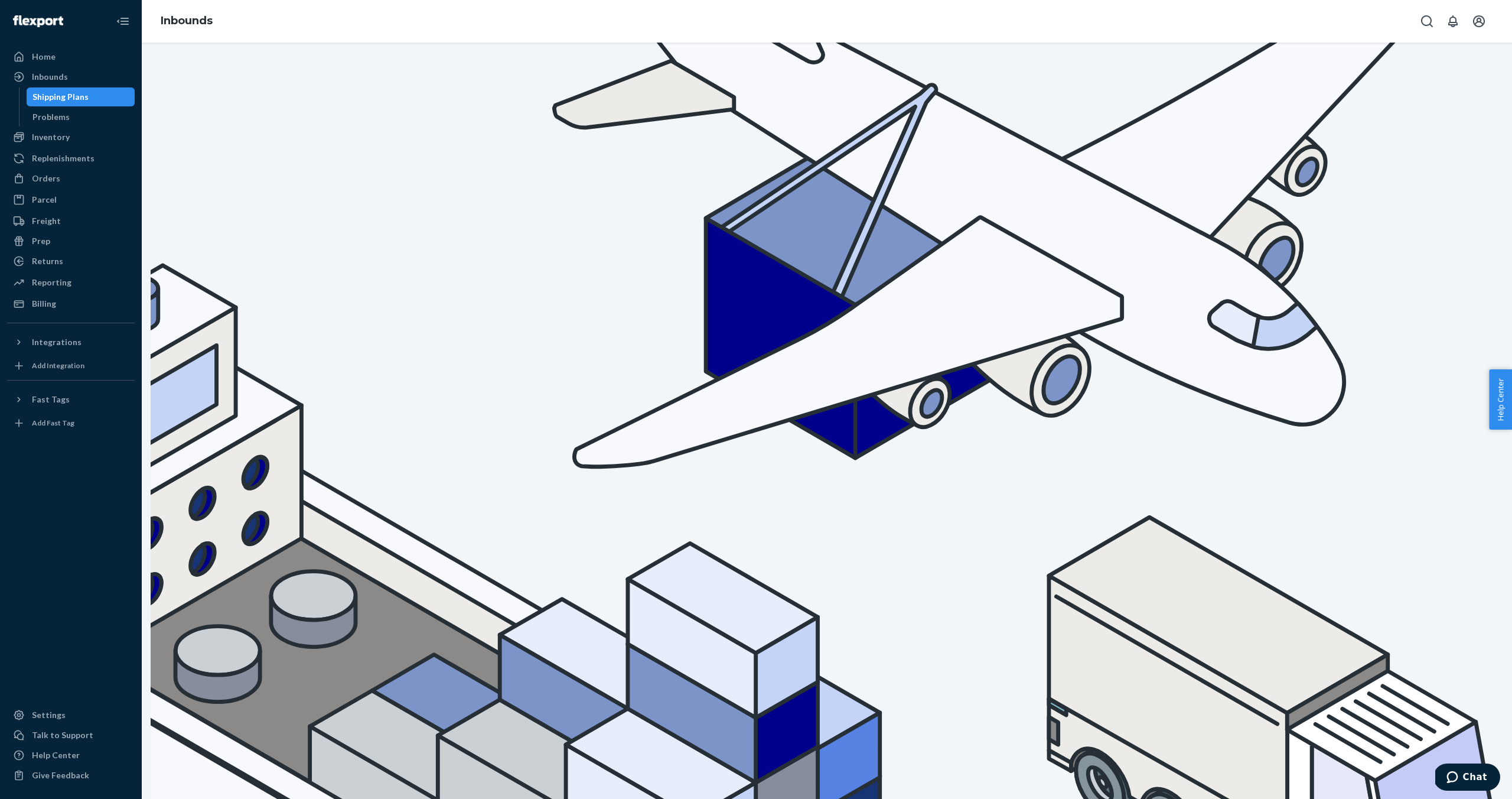
drag, startPoint x: 229, startPoint y: 164, endPoint x: 123, endPoint y: 148, distance: 107.2
click at [123, 148] on div "Home Inbounds Shipping Plans Problems Inventory Products Replenishments Orders …" at bounding box center [756, 399] width 1512 height 799
paste input "9857524"
type input "9857524"
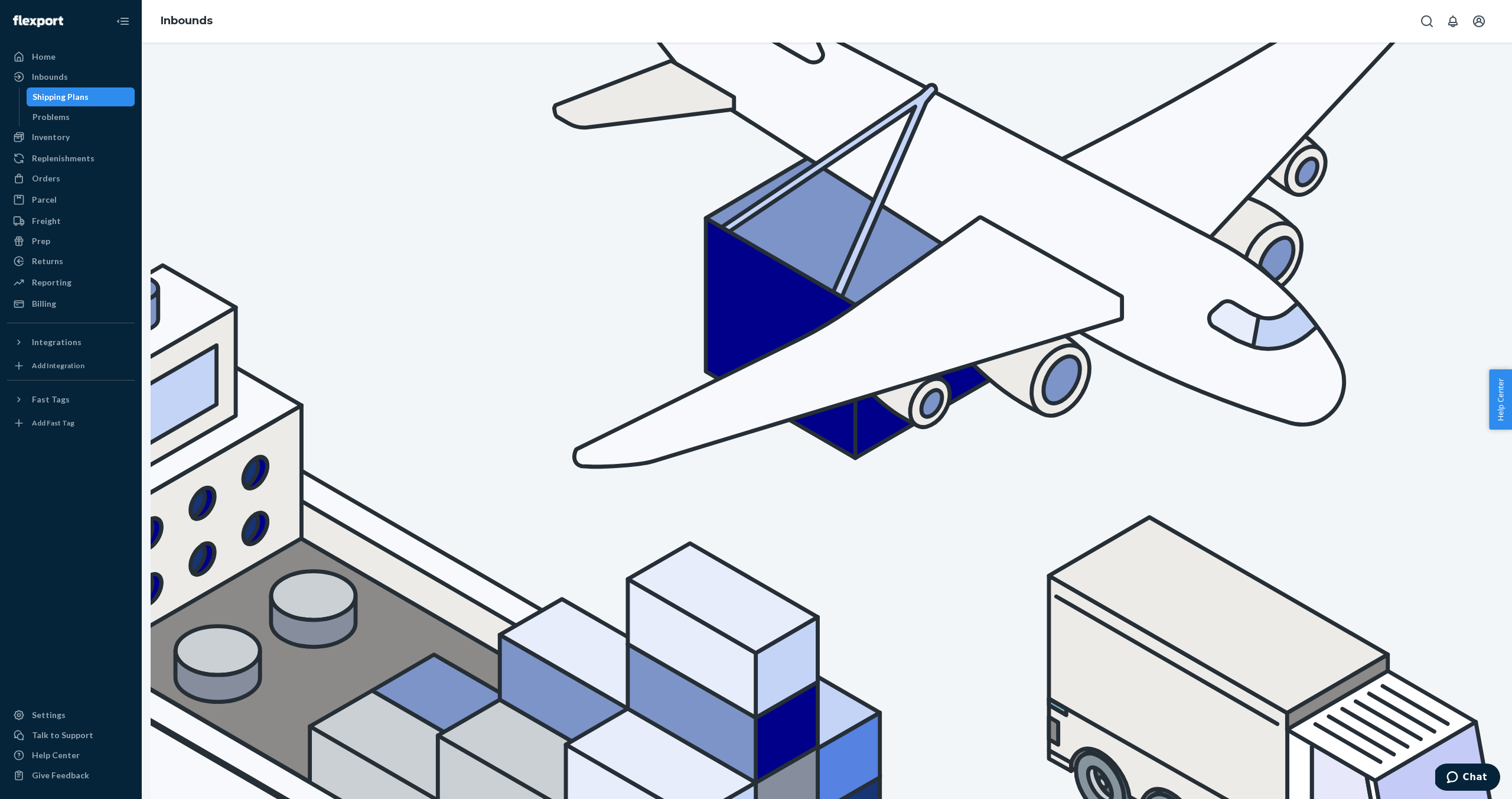
checkbox input "true"
drag, startPoint x: 266, startPoint y: 165, endPoint x: 133, endPoint y: 143, distance: 134.8
click at [134, 143] on div "Home Inbounds Shipping Plans Problems Inventory Products Replenishments Orders …" at bounding box center [756, 399] width 1512 height 799
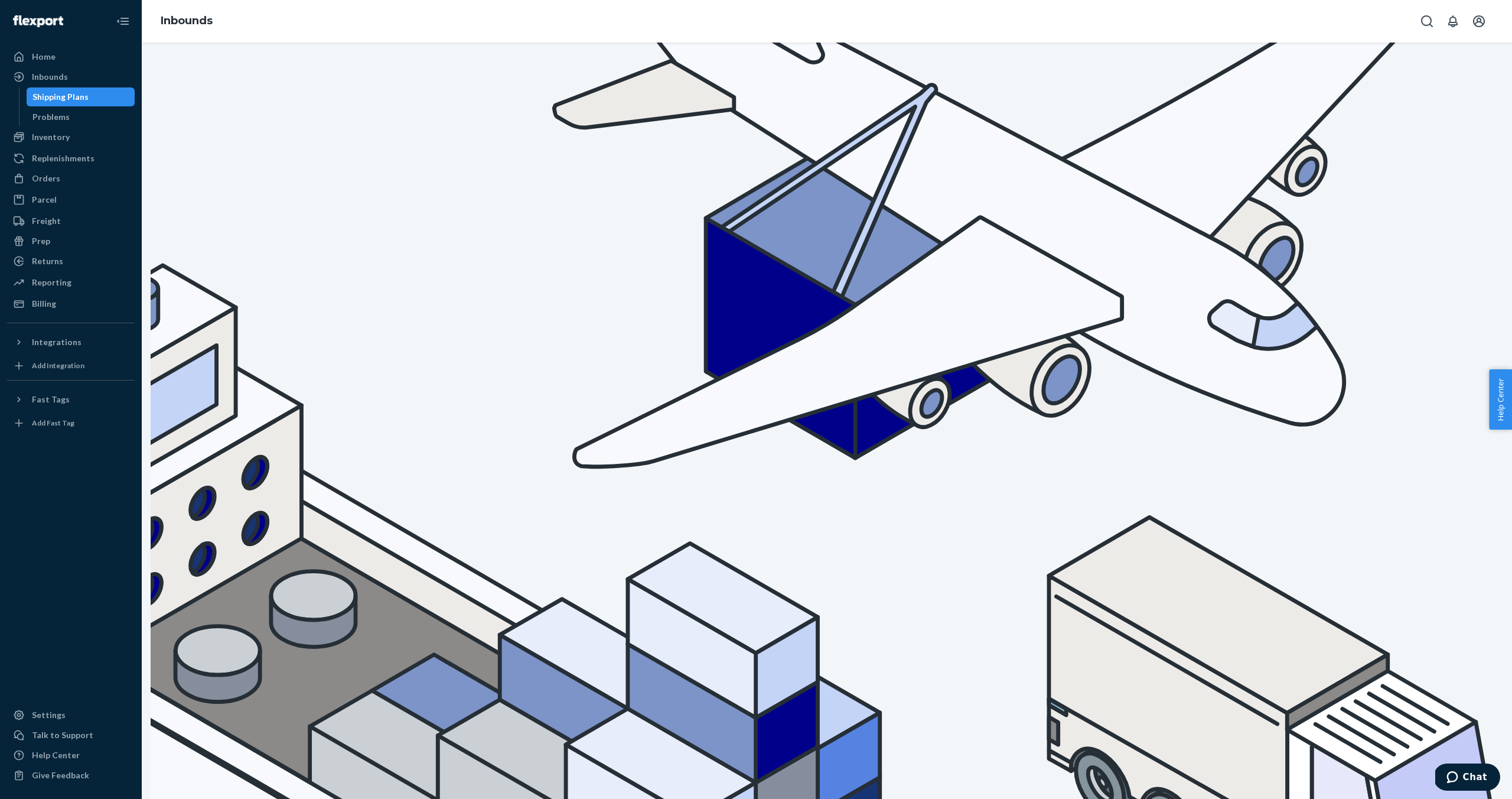
paste input "9849487"
type input "9849487"
checkbox input "true"
drag, startPoint x: 1362, startPoint y: 163, endPoint x: 1339, endPoint y: 163, distance: 23.0
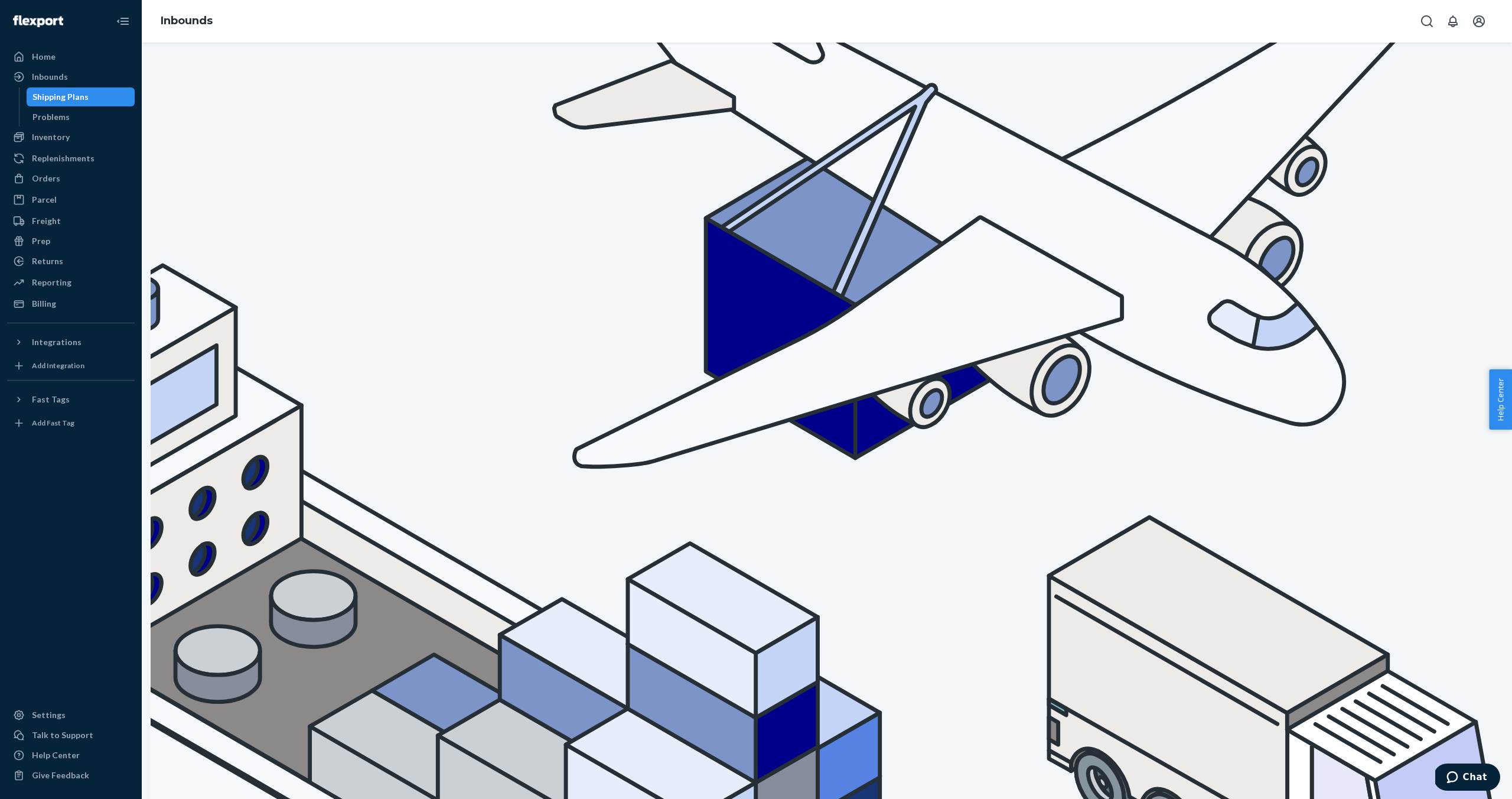
drag, startPoint x: 238, startPoint y: 162, endPoint x: 173, endPoint y: 155, distance: 65.4
paste input "9859828"
type input "9859828"
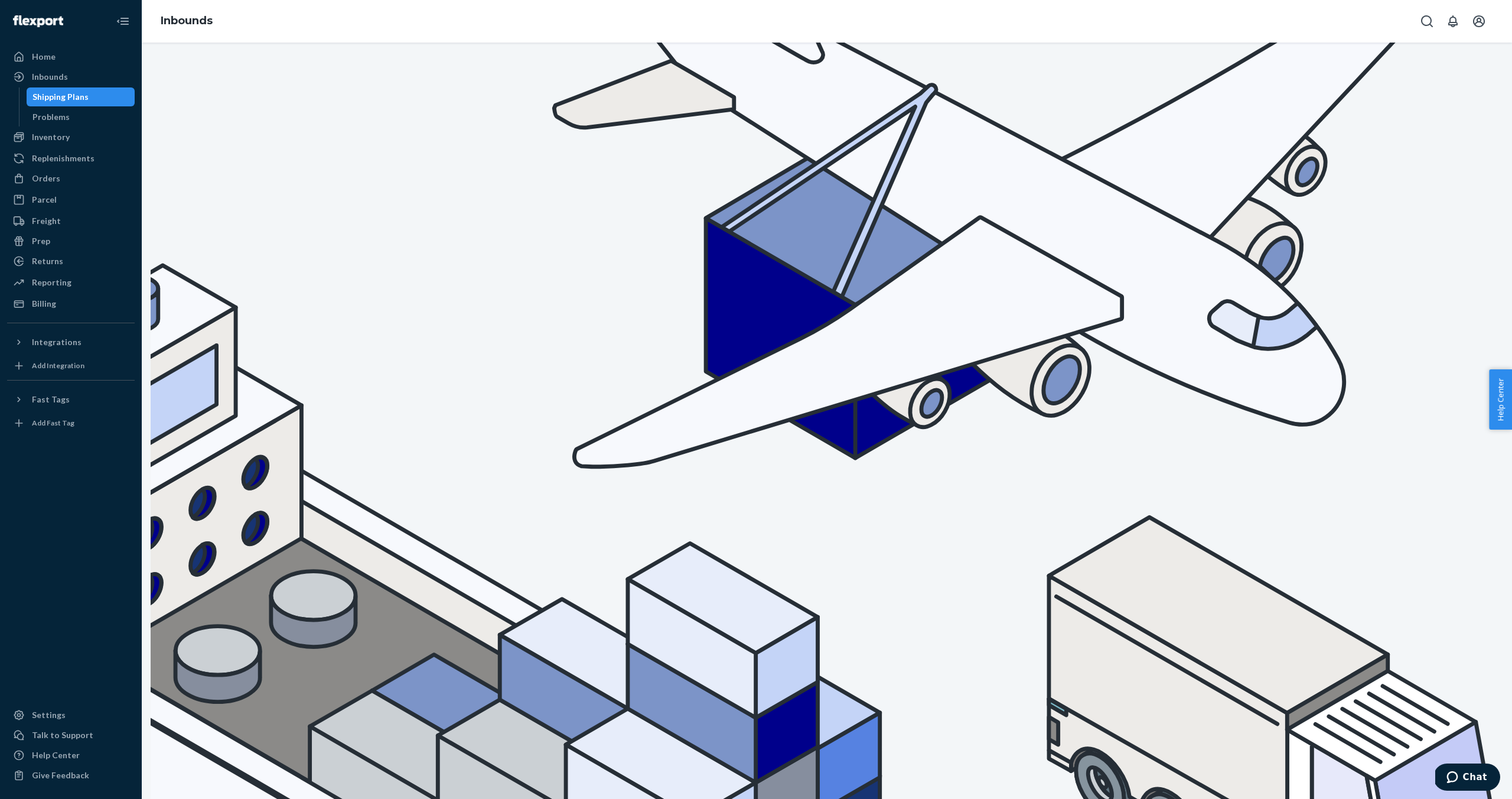
checkbox input "true"
drag, startPoint x: 212, startPoint y: 160, endPoint x: 143, endPoint y: 156, distance: 69.1
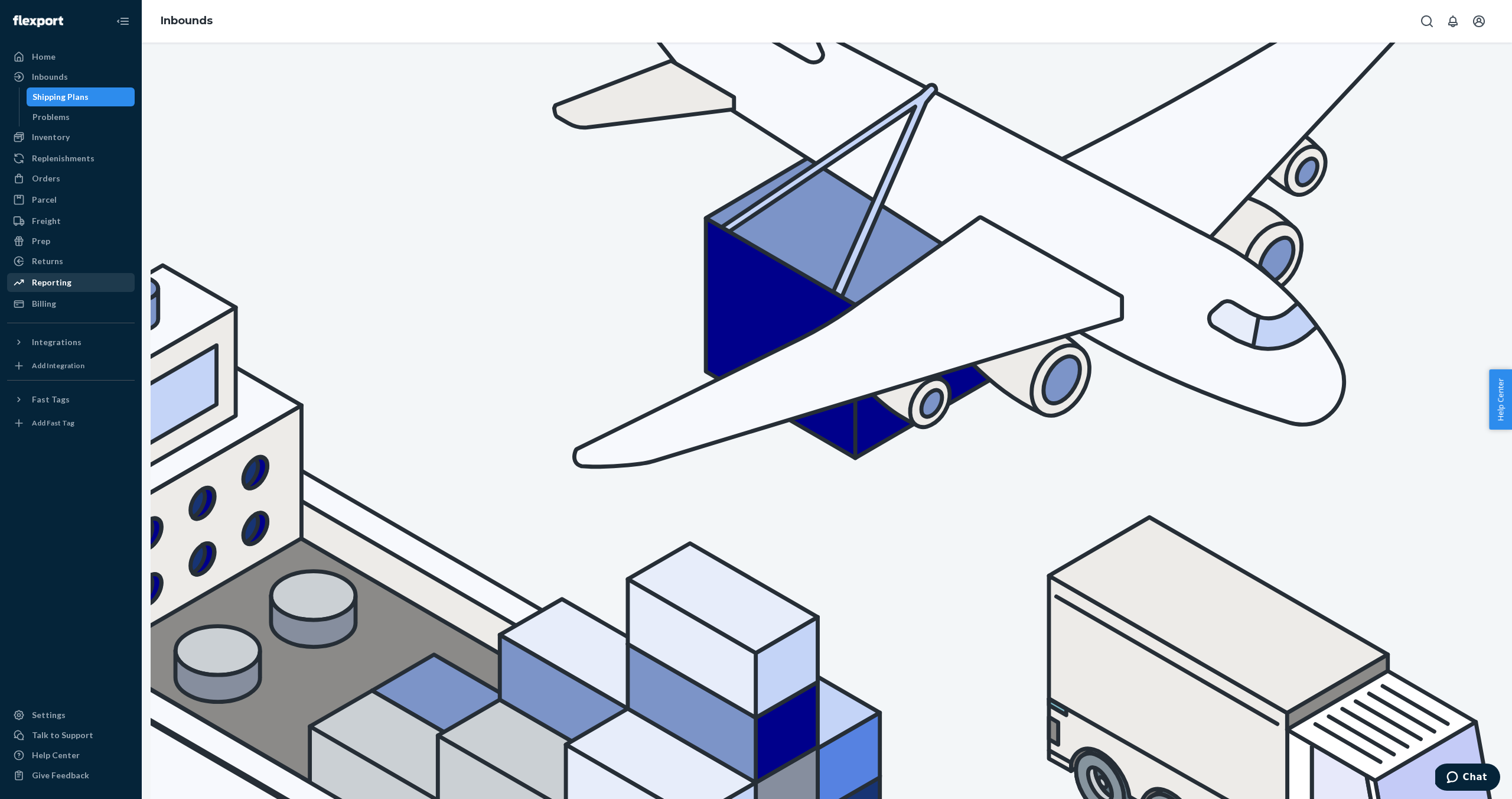
click at [56, 279] on div "Reporting" at bounding box center [52, 283] width 39 height 12
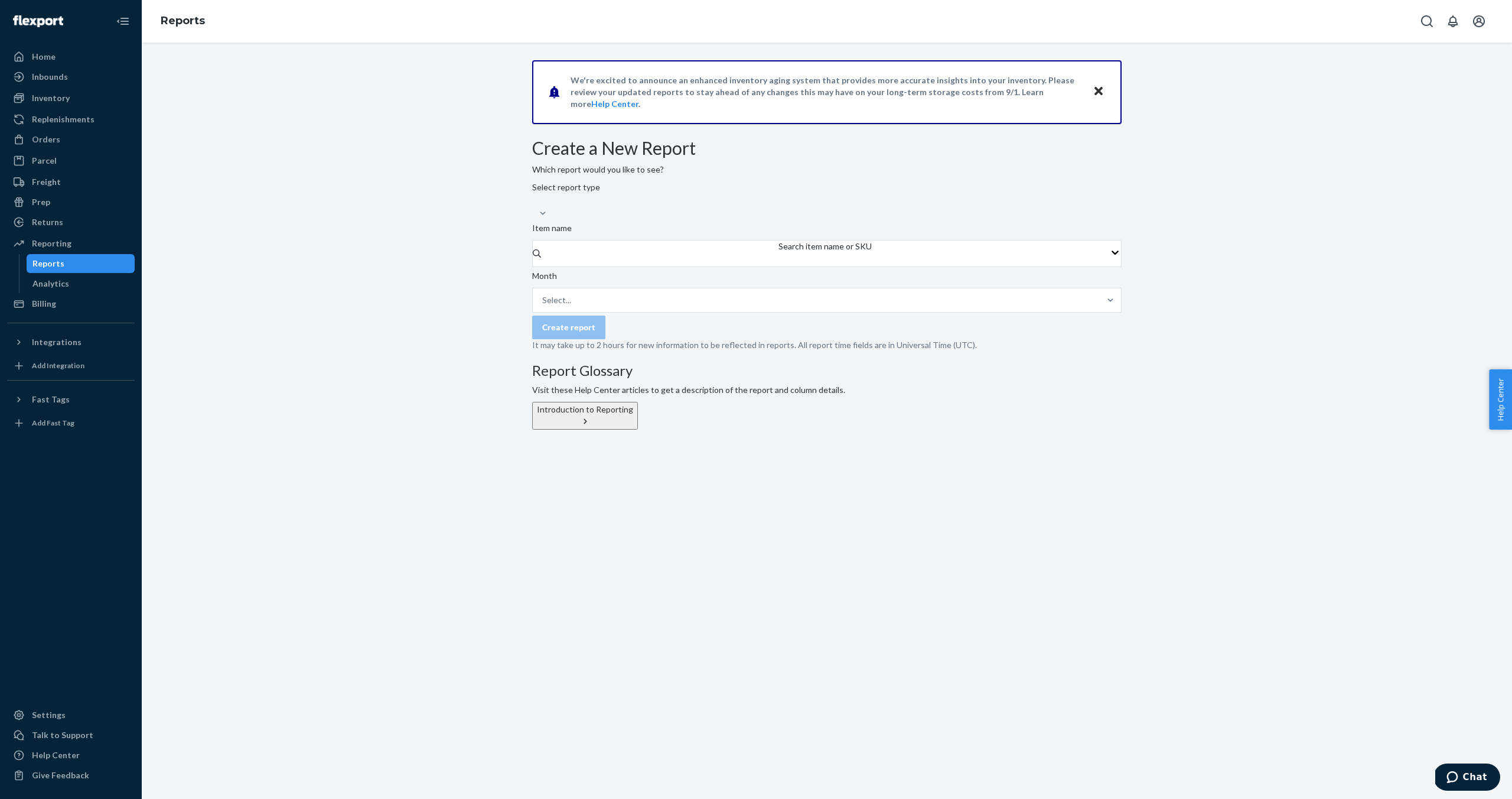
click at [726, 219] on div "Select report type" at bounding box center [827, 200] width 590 height 38
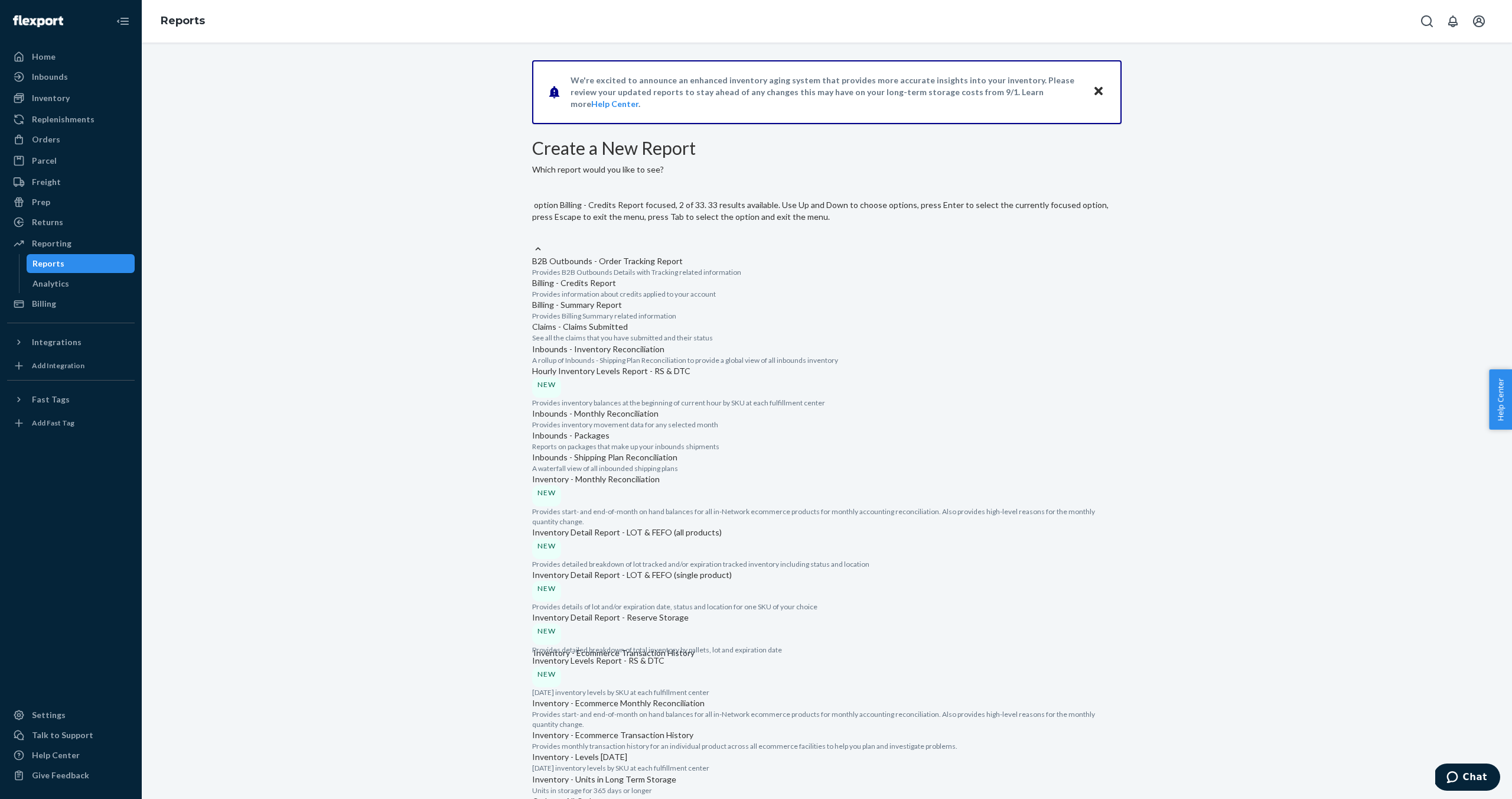
click at [612, 289] on p "Billing - Credits Report" at bounding box center [827, 283] width 590 height 12
click at [533, 242] on input "option Billing - Credits Report focused, 2 of 33. 33 results available. Use Up …" at bounding box center [533, 236] width 1 height 12
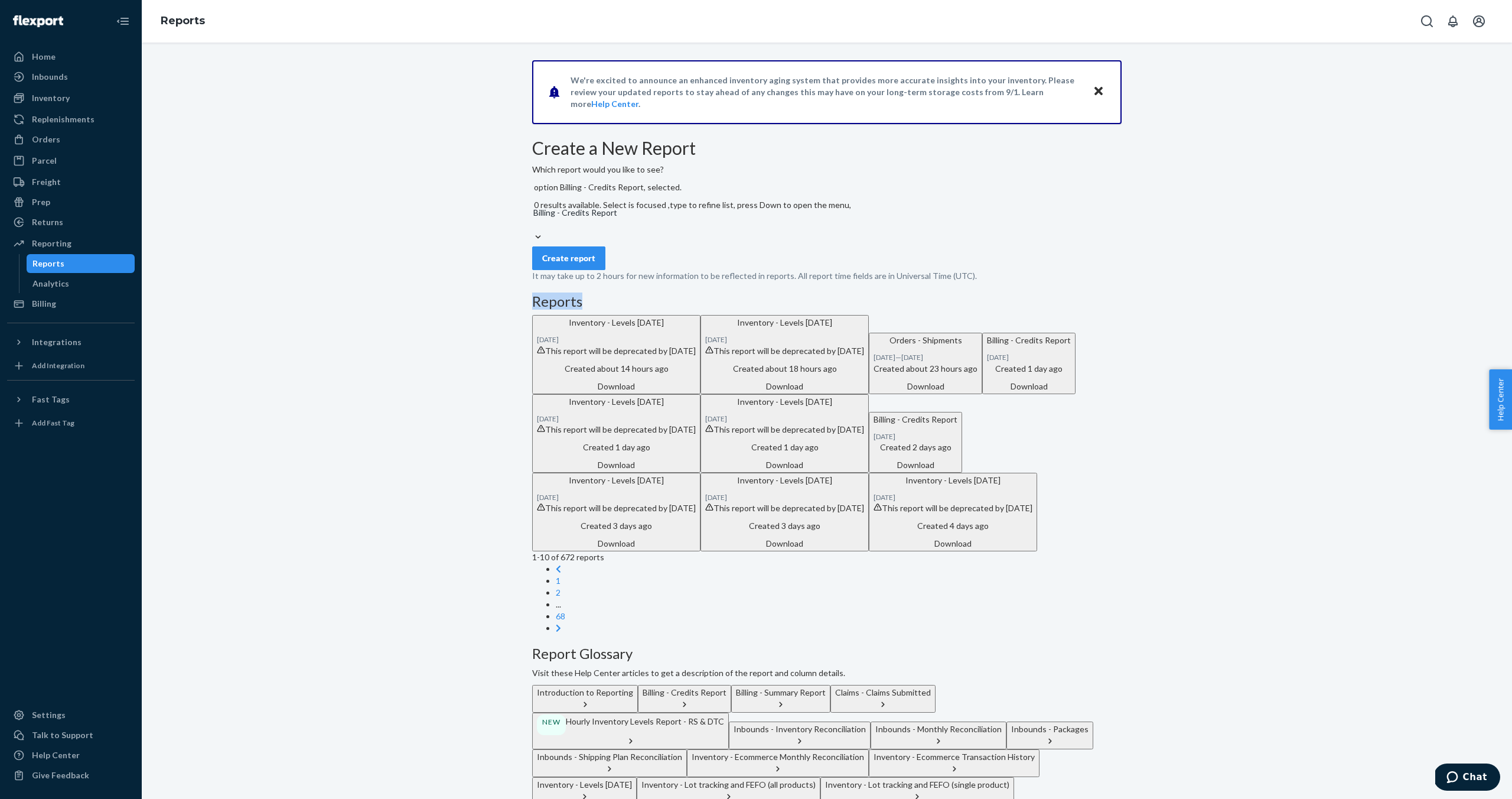
click at [612, 312] on div "Create a New Report Which report would you like to see? option Billing - Credit…" at bounding box center [827, 386] width 590 height 496
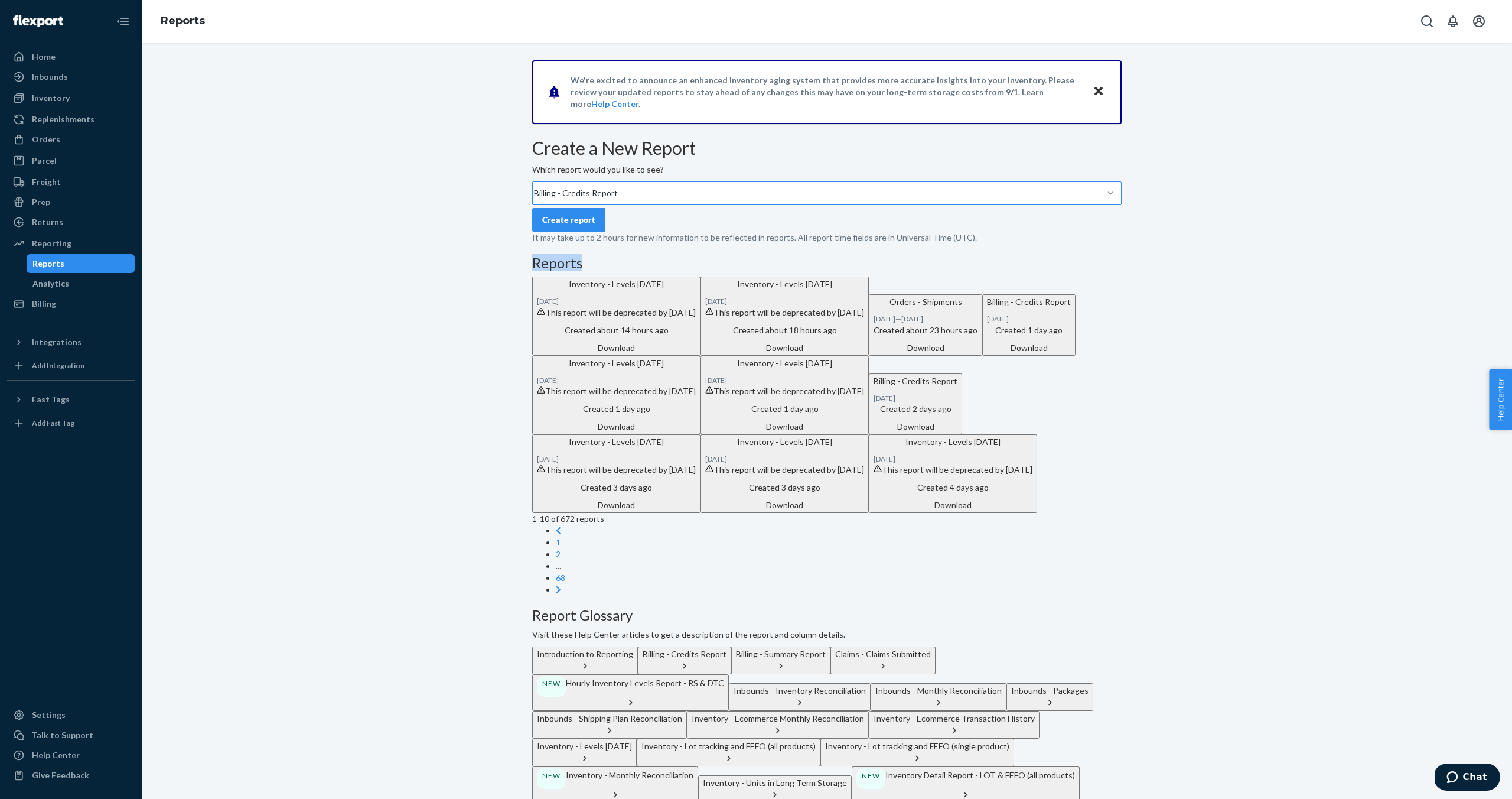
click at [578, 232] on button "Create report" at bounding box center [568, 220] width 73 height 23
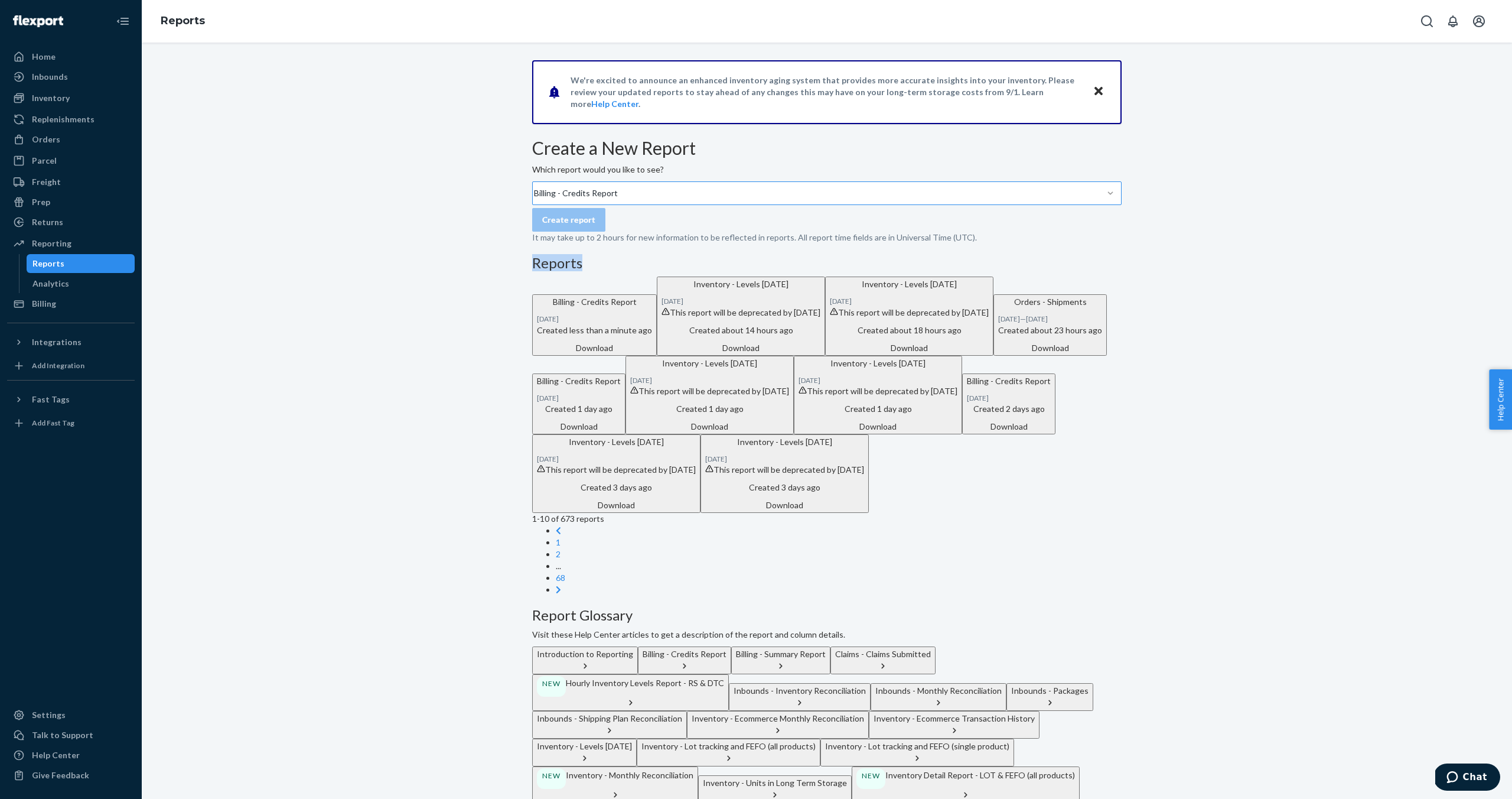
click at [652, 354] on div "Download" at bounding box center [594, 348] width 115 height 12
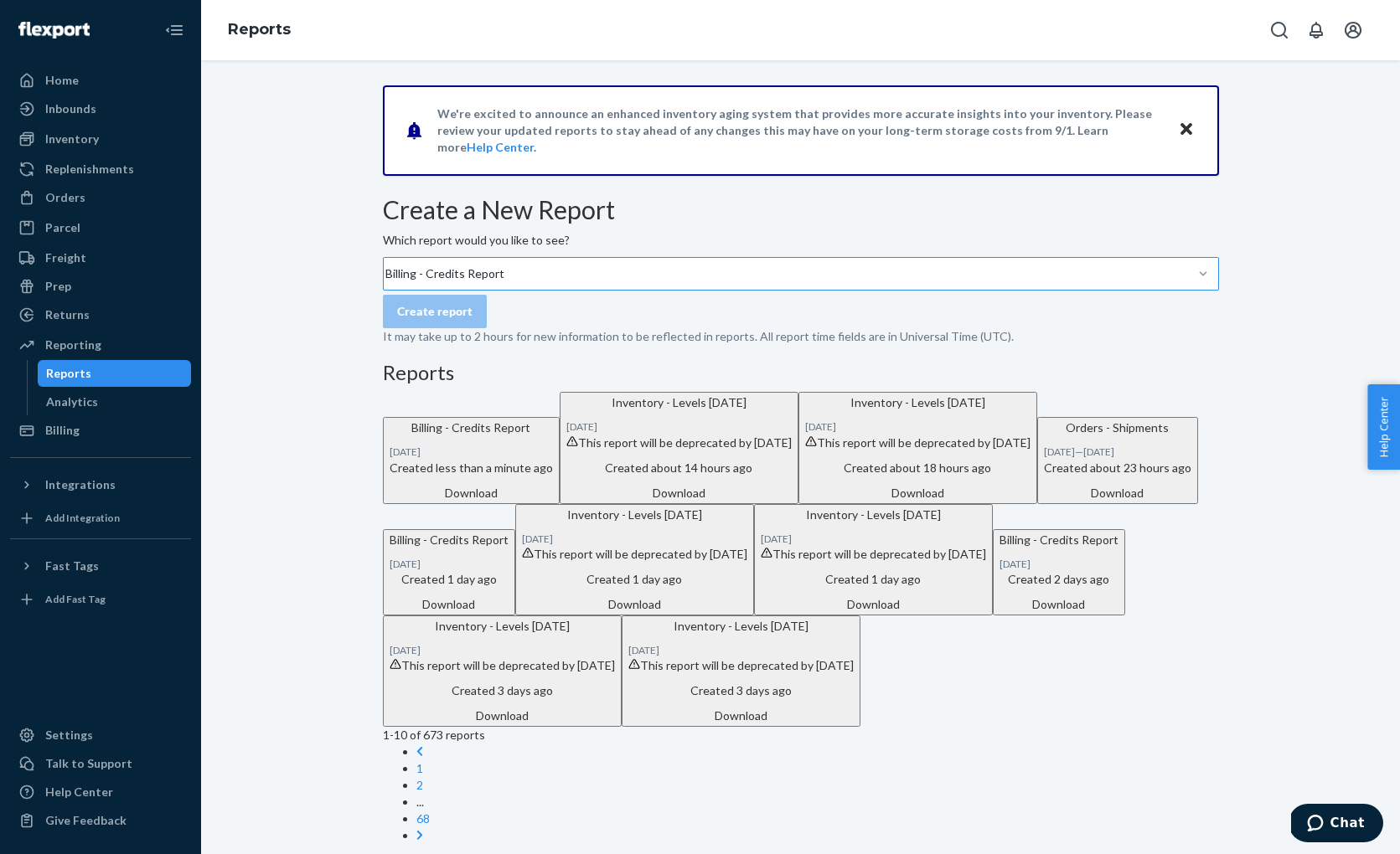
click at [305, 343] on div "We're excited to announce an enhanced inventory aging system that provides more…" at bounding box center [800, 723] width 1173 height 1275
